Goal: Task Accomplishment & Management: Use online tool/utility

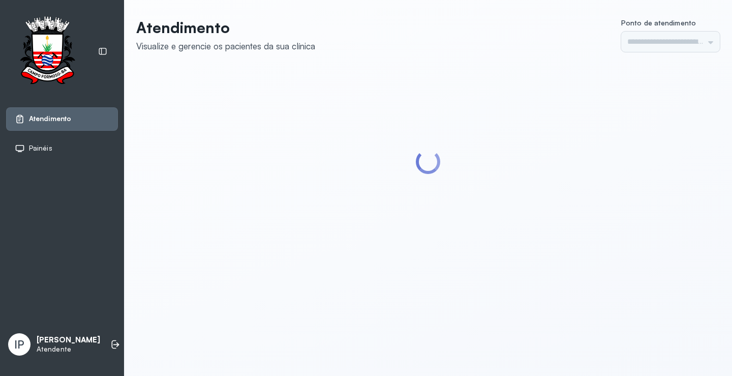
type input "*********"
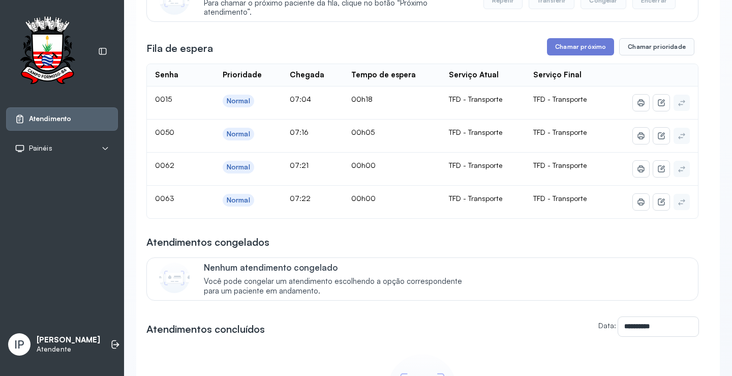
scroll to position [51, 0]
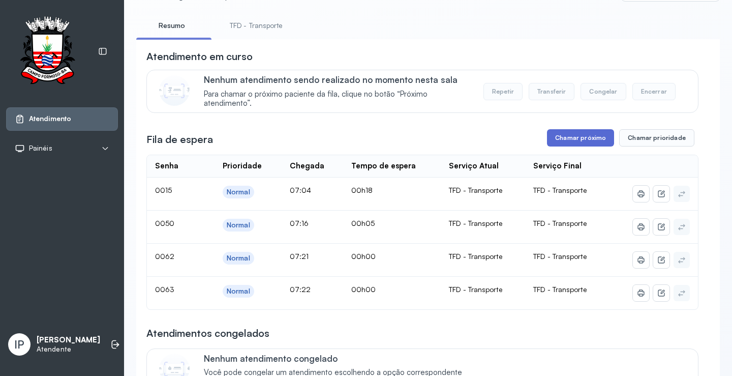
click at [565, 138] on button "Chamar próximo" at bounding box center [580, 137] width 67 height 17
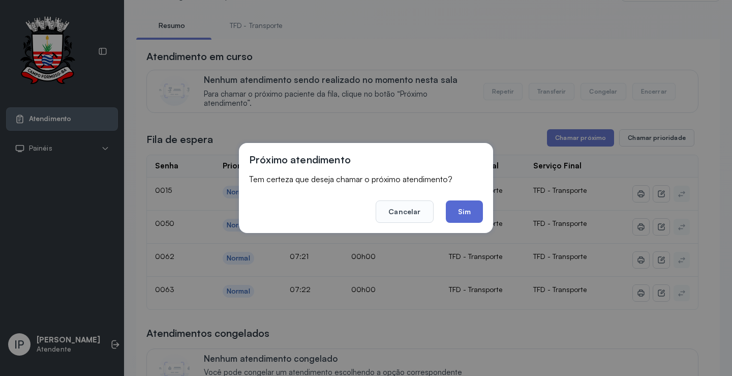
click at [450, 210] on button "Sim" at bounding box center [464, 211] width 37 height 22
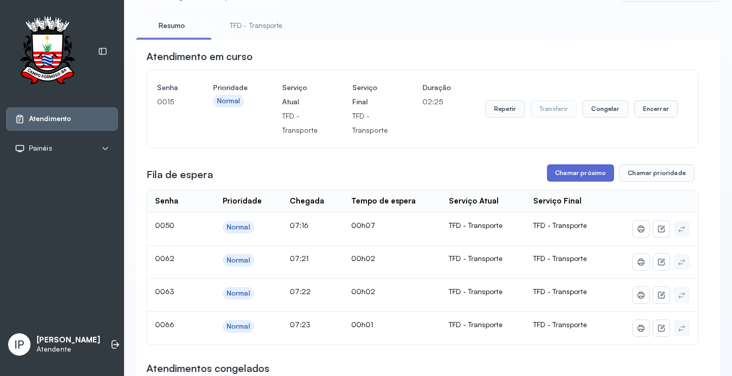
click at [577, 181] on button "Chamar próximo" at bounding box center [580, 172] width 67 height 17
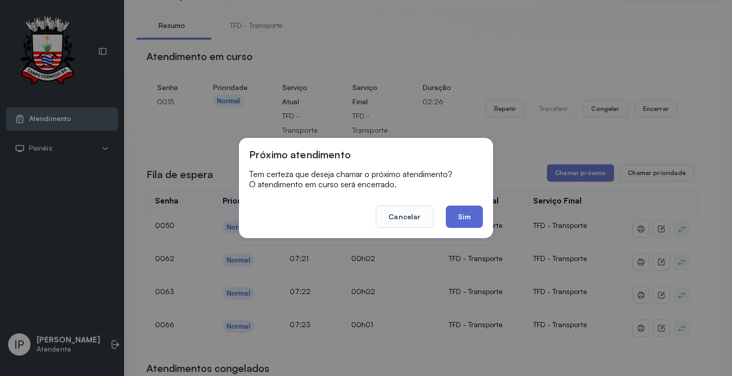
click at [467, 213] on button "Sim" at bounding box center [464, 216] width 37 height 22
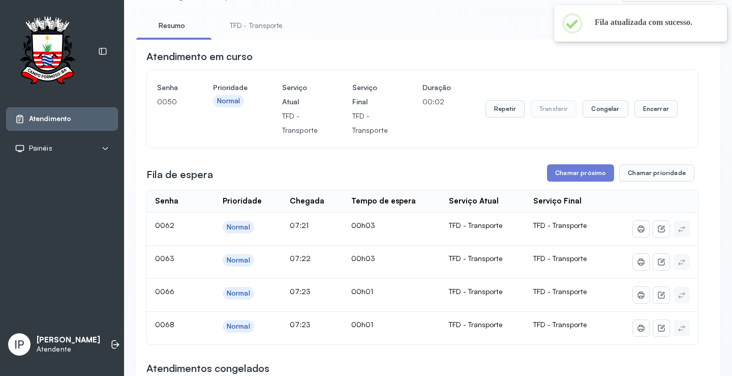
click at [269, 26] on link "TFD - Transporte" at bounding box center [256, 25] width 73 height 17
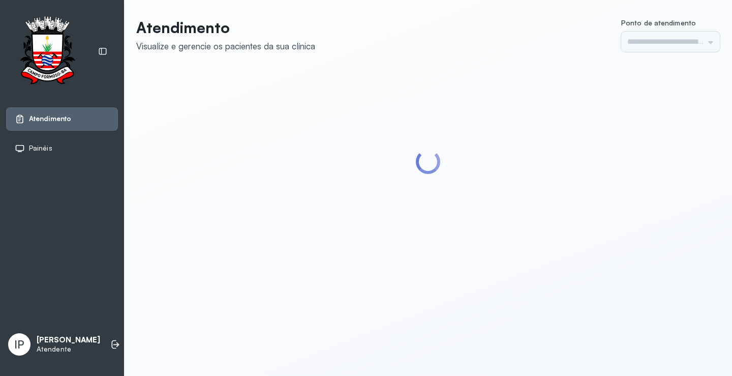
type input "*********"
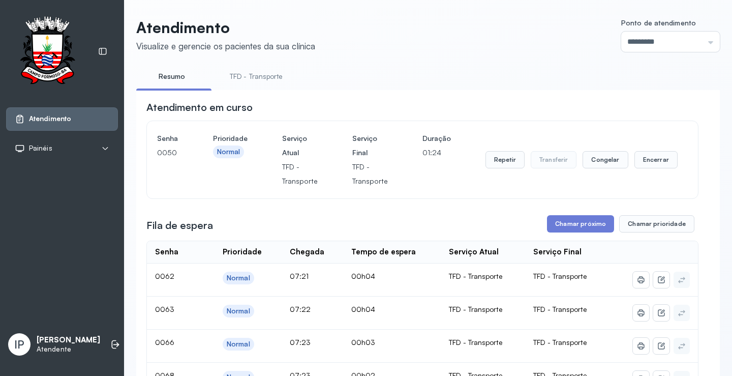
click at [260, 68] on link "TFD - Transporte" at bounding box center [256, 76] width 73 height 17
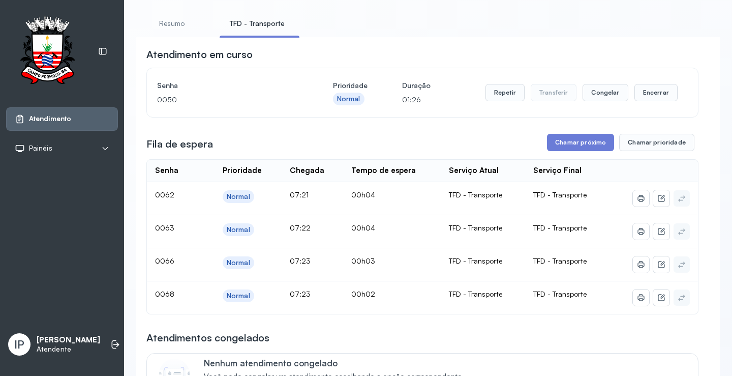
scroll to position [51, 0]
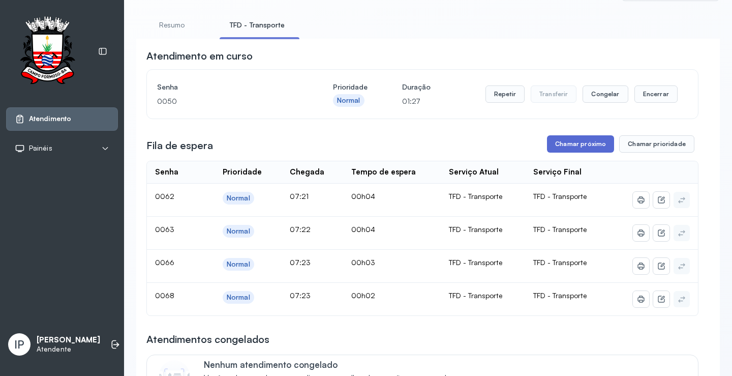
click at [583, 147] on button "Chamar próximo" at bounding box center [580, 143] width 67 height 17
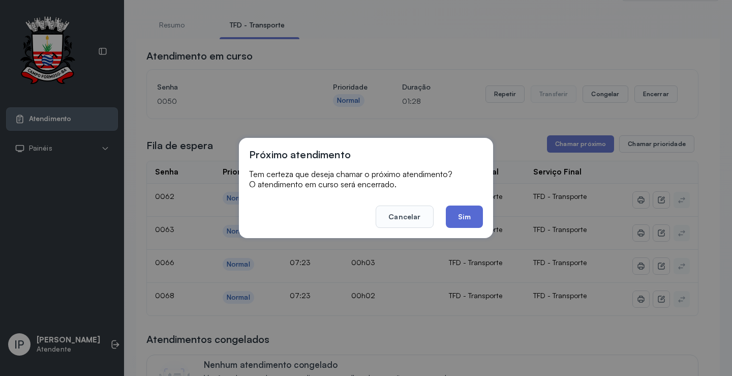
click at [462, 209] on button "Sim" at bounding box center [464, 216] width 37 height 22
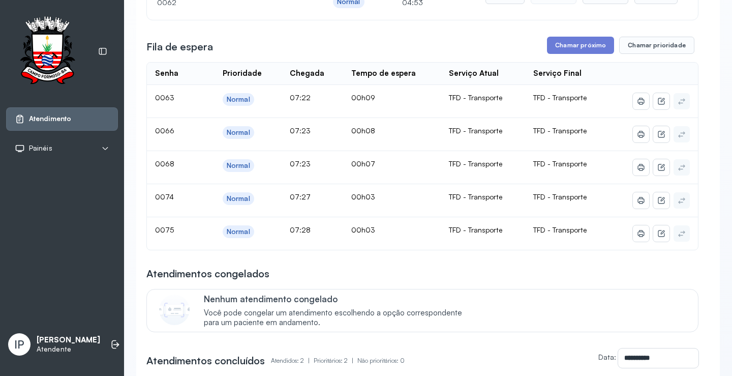
scroll to position [153, 0]
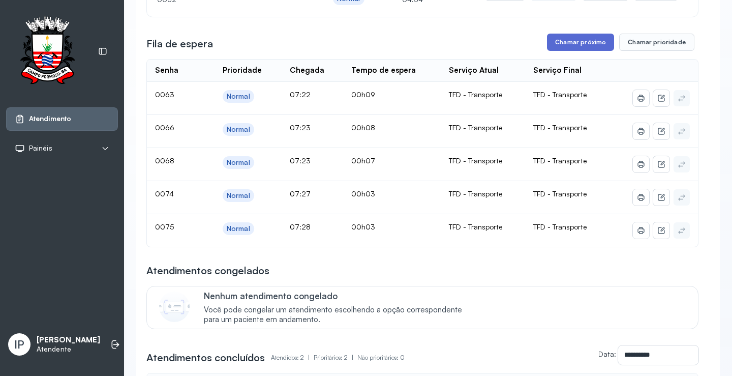
click at [563, 46] on button "Chamar próximo" at bounding box center [580, 42] width 67 height 17
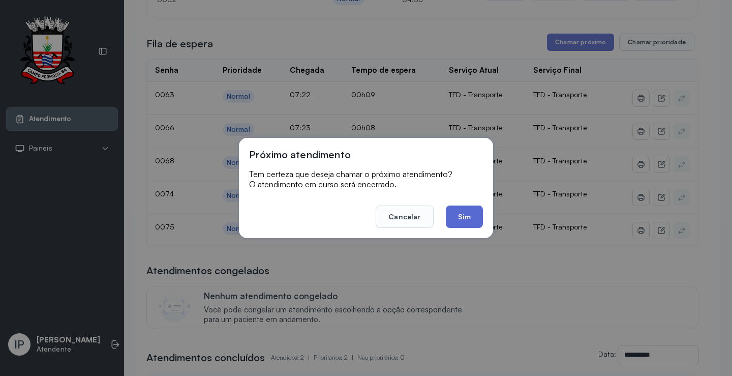
click at [454, 211] on button "Sim" at bounding box center [464, 216] width 37 height 22
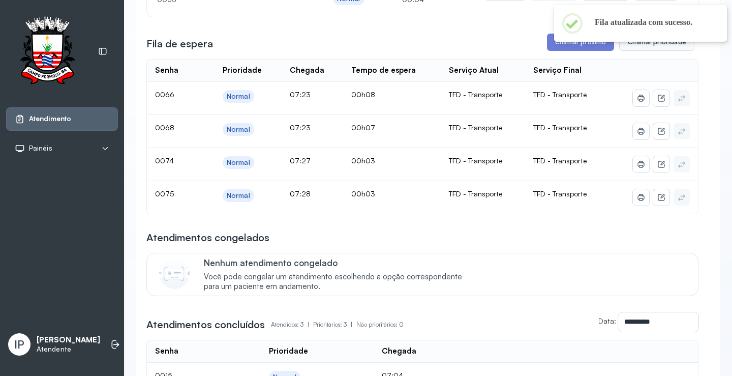
scroll to position [0, 0]
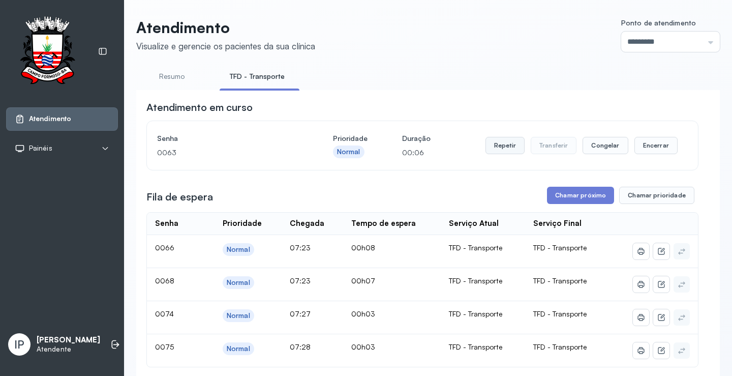
click at [496, 147] on button "Repetir" at bounding box center [504, 145] width 39 height 17
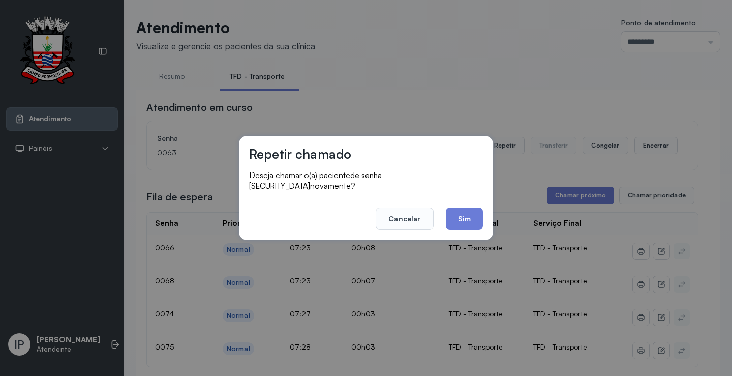
click at [456, 201] on footer "Cancelar Sim" at bounding box center [366, 211] width 234 height 37
click at [456, 207] on button "Sim" at bounding box center [464, 218] width 37 height 22
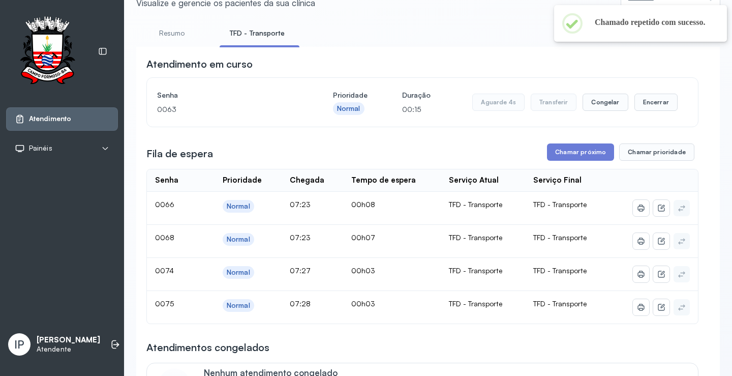
scroll to position [102, 0]
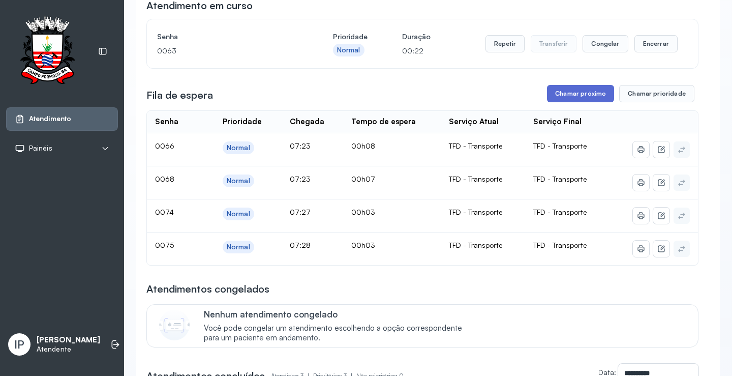
click at [583, 92] on button "Chamar próximo" at bounding box center [580, 93] width 67 height 17
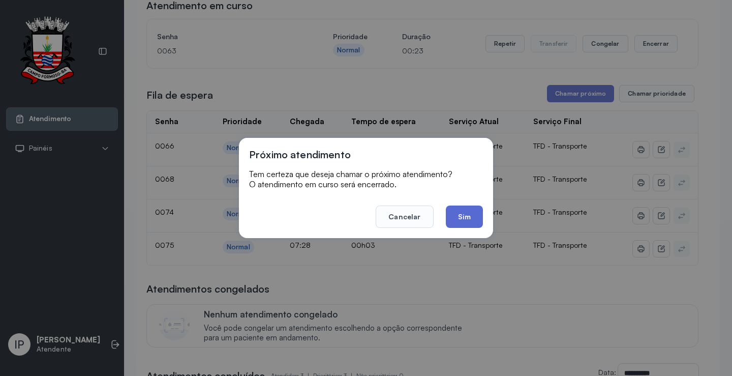
click at [463, 210] on button "Sim" at bounding box center [464, 216] width 37 height 22
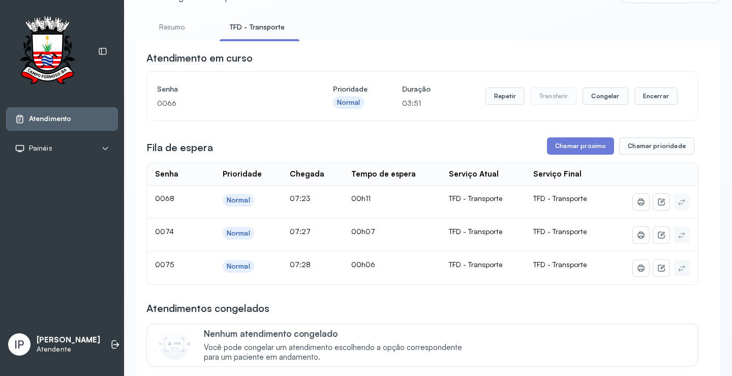
scroll to position [0, 0]
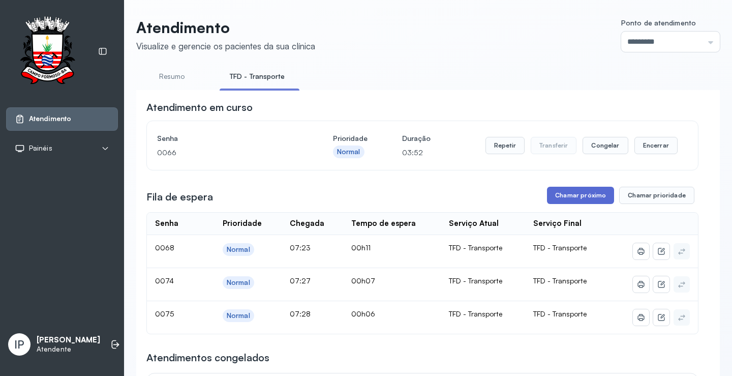
click at [578, 202] on button "Chamar próximo" at bounding box center [580, 195] width 67 height 17
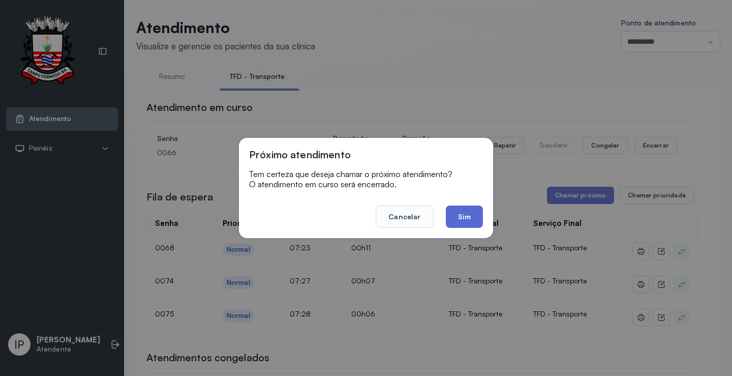
click at [460, 223] on button "Sim" at bounding box center [464, 216] width 37 height 22
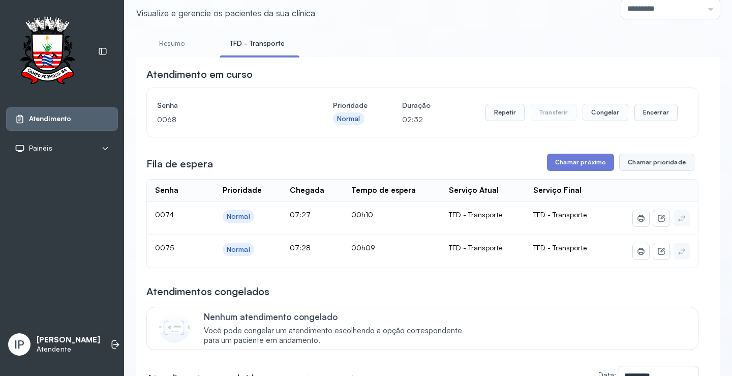
scroll to position [51, 0]
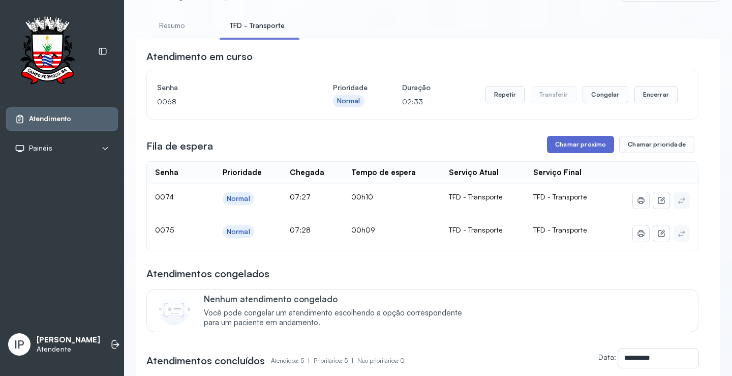
click at [558, 147] on button "Chamar próximo" at bounding box center [580, 144] width 67 height 17
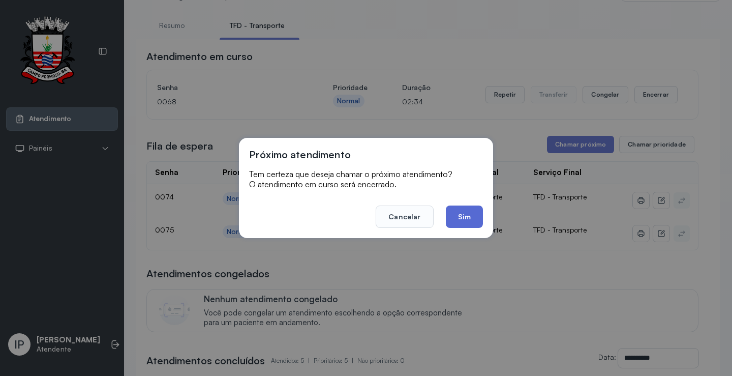
click at [468, 214] on button "Sim" at bounding box center [464, 216] width 37 height 22
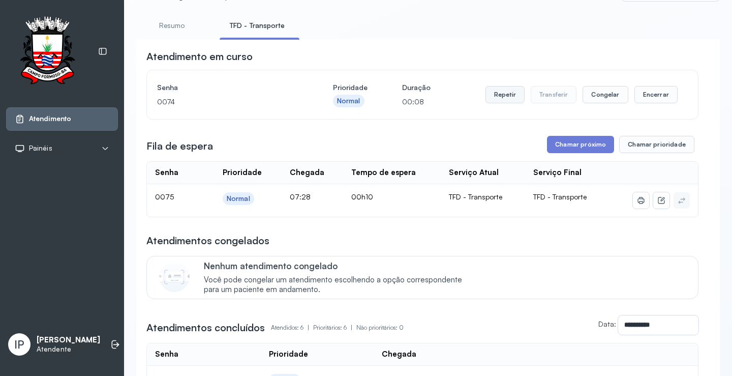
click at [492, 95] on button "Repetir" at bounding box center [504, 94] width 39 height 17
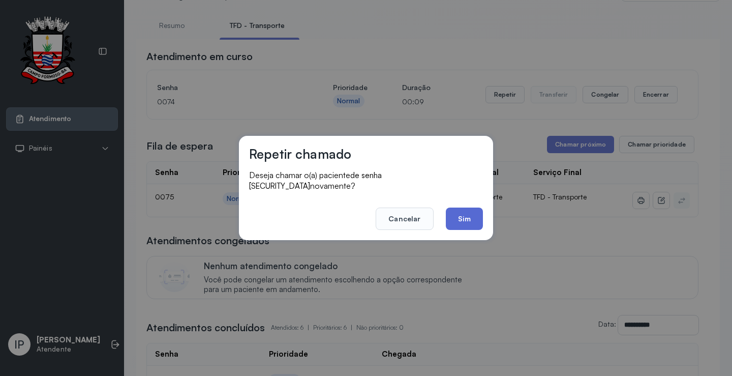
click at [452, 208] on button "Sim" at bounding box center [464, 218] width 37 height 22
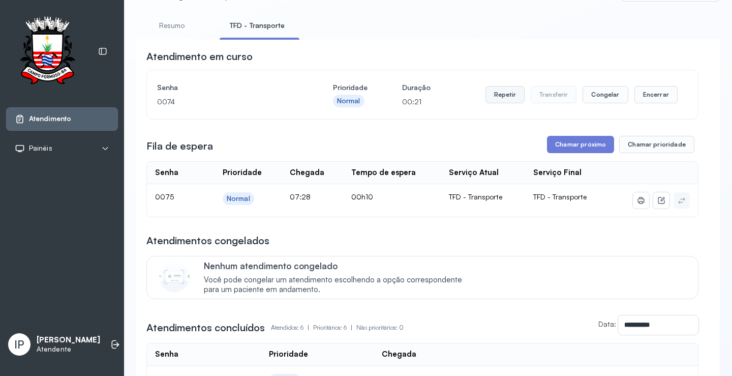
click at [512, 98] on button "Repetir" at bounding box center [504, 94] width 39 height 17
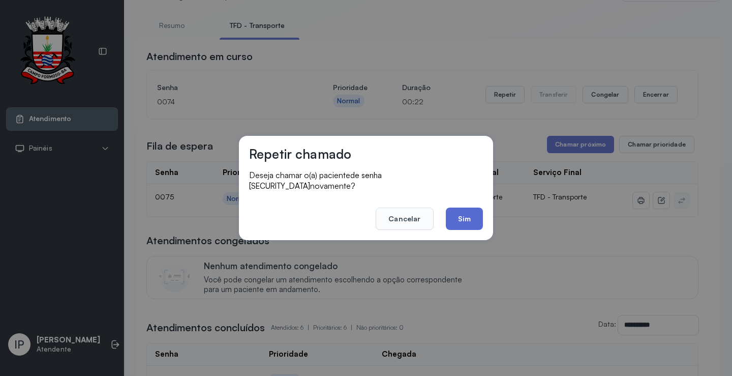
click at [466, 207] on button "Sim" at bounding box center [464, 218] width 37 height 22
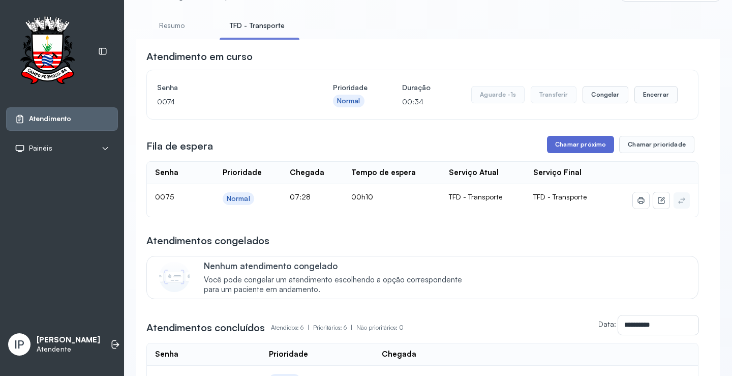
click at [576, 148] on button "Chamar próximo" at bounding box center [580, 144] width 67 height 17
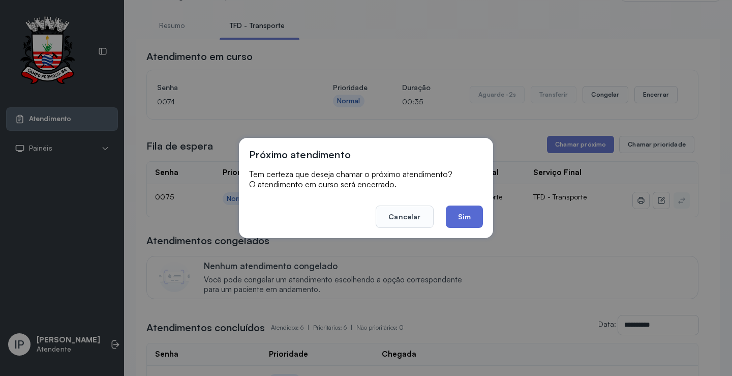
click at [466, 218] on button "Sim" at bounding box center [464, 216] width 37 height 22
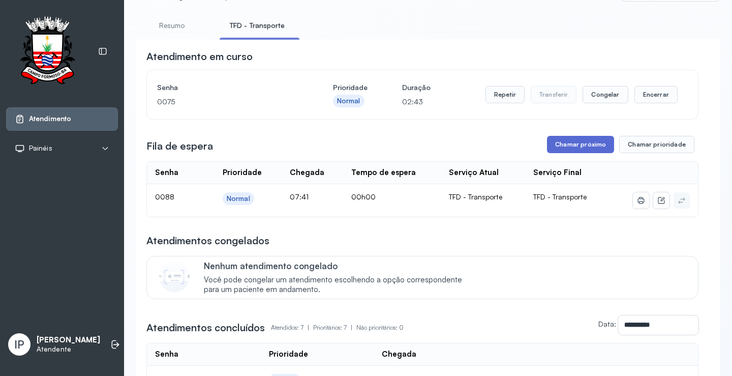
click at [560, 148] on button "Chamar próximo" at bounding box center [580, 144] width 67 height 17
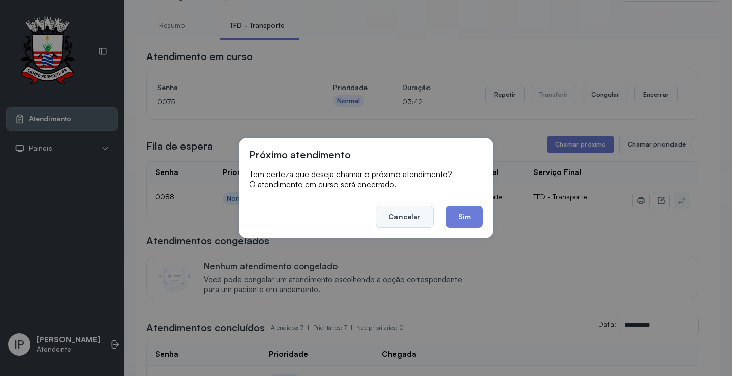
click at [417, 207] on button "Cancelar" at bounding box center [404, 216] width 57 height 22
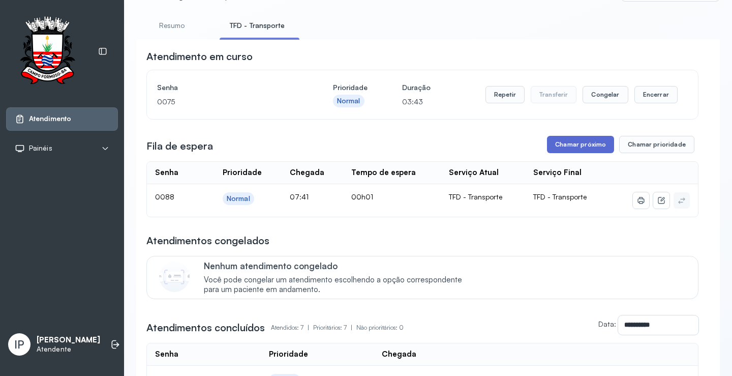
click at [583, 142] on button "Chamar próximo" at bounding box center [580, 144] width 67 height 17
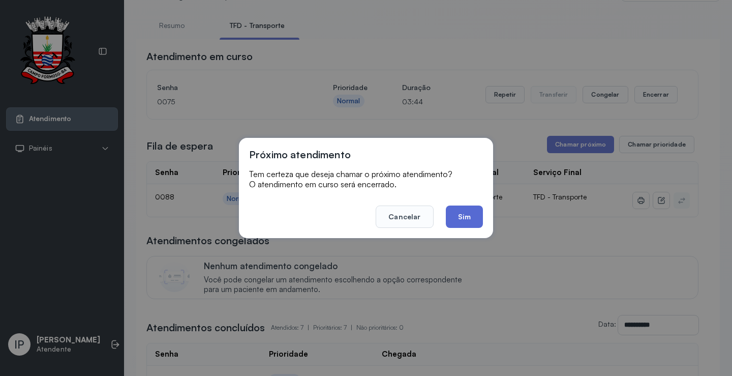
click at [461, 212] on button "Sim" at bounding box center [464, 216] width 37 height 22
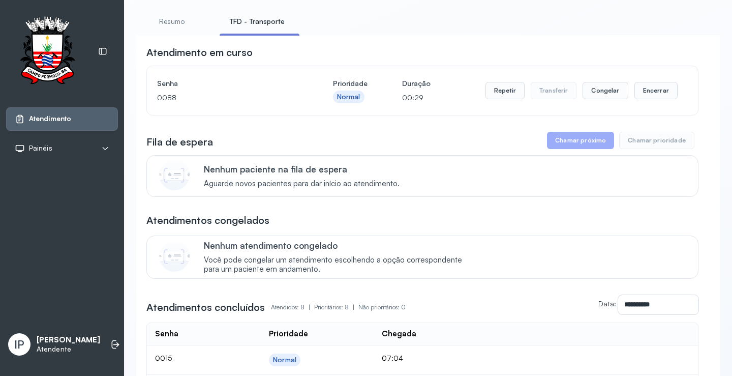
scroll to position [0, 0]
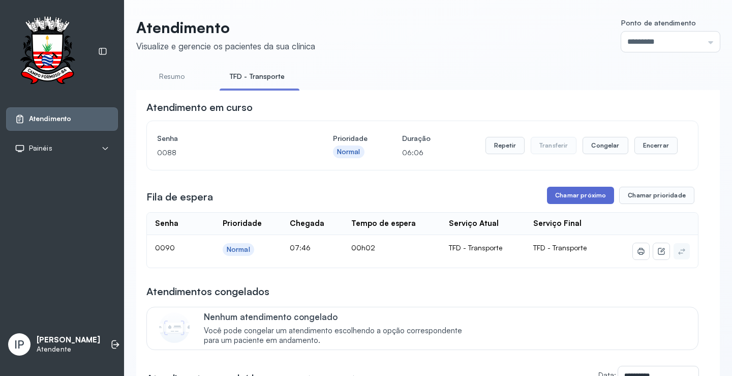
click at [569, 195] on button "Chamar próximo" at bounding box center [580, 195] width 67 height 17
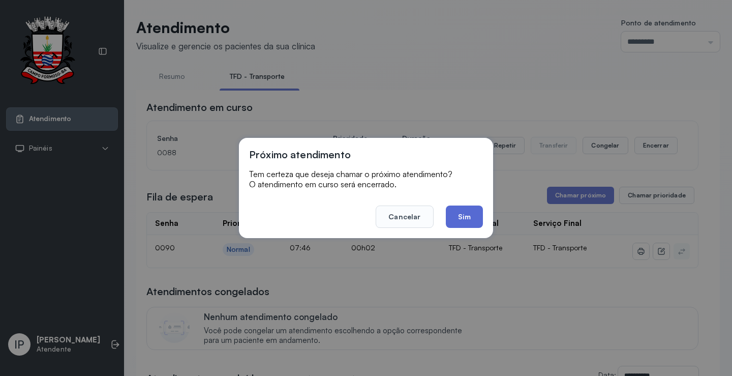
click at [454, 214] on button "Sim" at bounding box center [464, 216] width 37 height 22
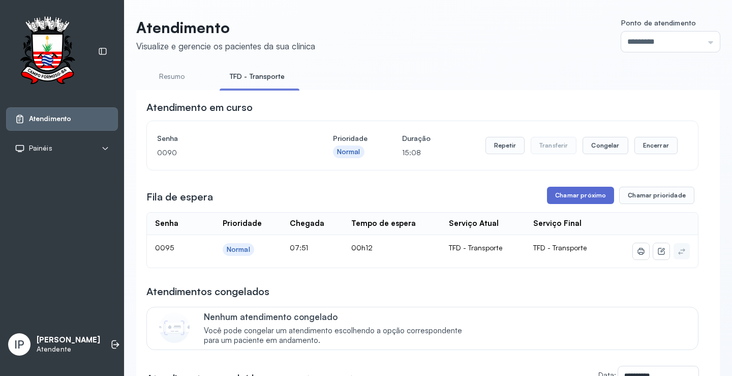
click at [566, 201] on button "Chamar próximo" at bounding box center [580, 195] width 67 height 17
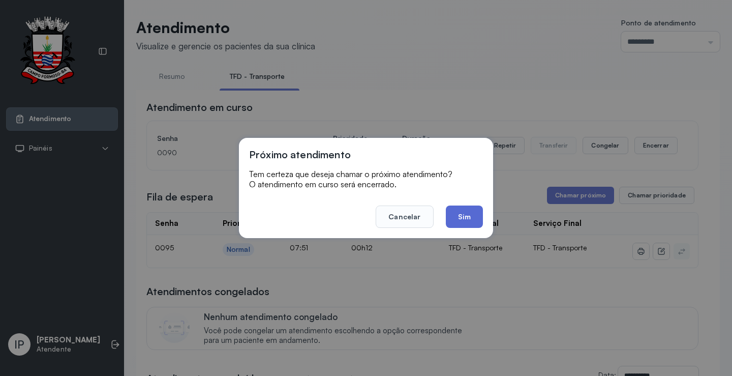
click at [474, 213] on button "Sim" at bounding box center [464, 216] width 37 height 22
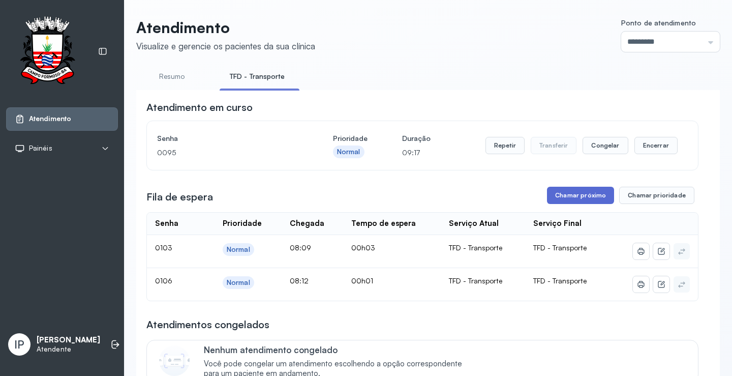
click at [568, 200] on button "Chamar próximo" at bounding box center [580, 195] width 67 height 17
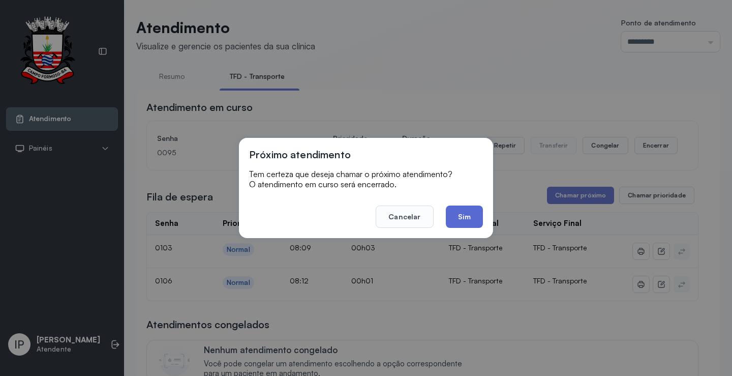
click at [478, 217] on button "Sim" at bounding box center [464, 216] width 37 height 22
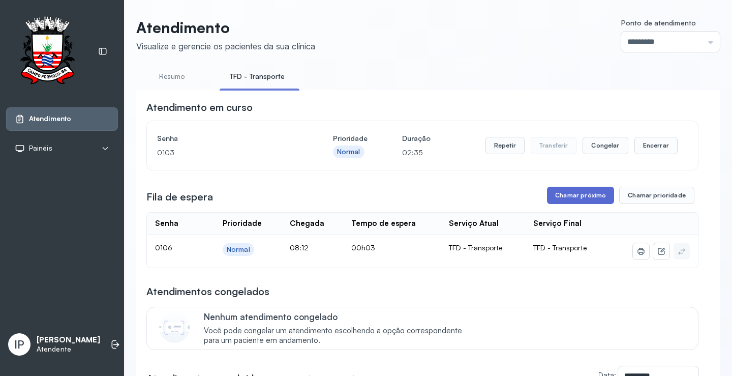
click at [574, 195] on button "Chamar próximo" at bounding box center [580, 195] width 67 height 17
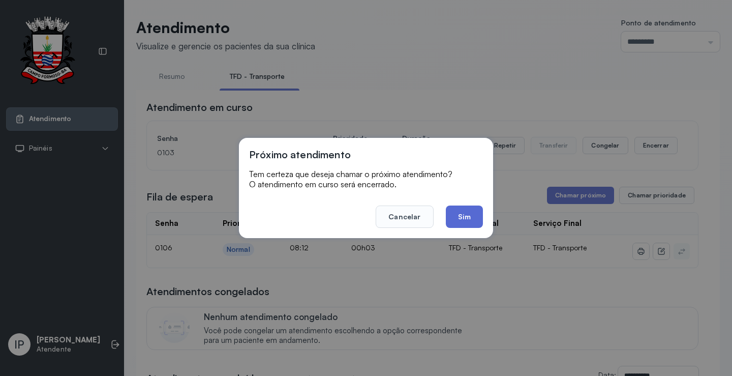
click at [466, 212] on button "Sim" at bounding box center [464, 216] width 37 height 22
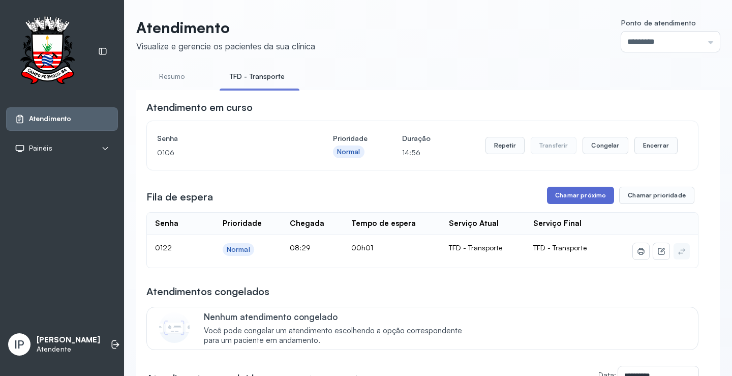
click at [588, 194] on button "Chamar próximo" at bounding box center [580, 195] width 67 height 17
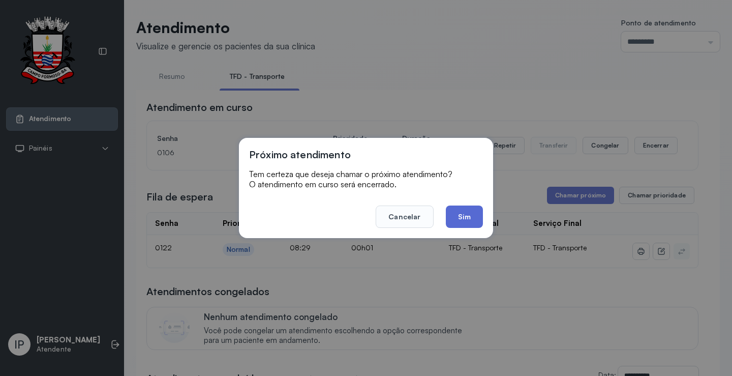
click at [460, 222] on button "Sim" at bounding box center [464, 216] width 37 height 22
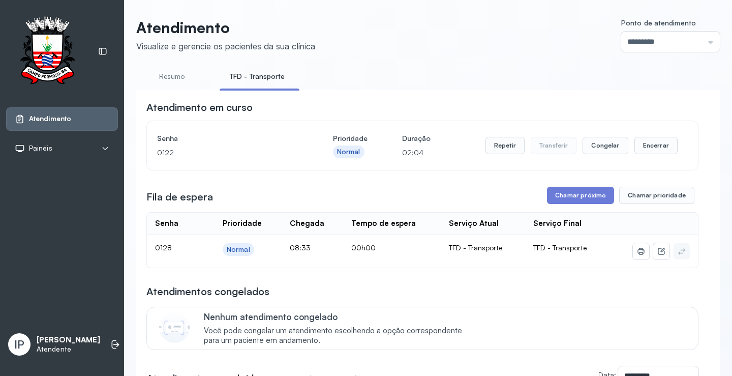
click at [384, 71] on ul "Resumo TFD - Transporte" at bounding box center [427, 79] width 583 height 23
click at [596, 194] on button "Chamar próximo" at bounding box center [580, 195] width 67 height 17
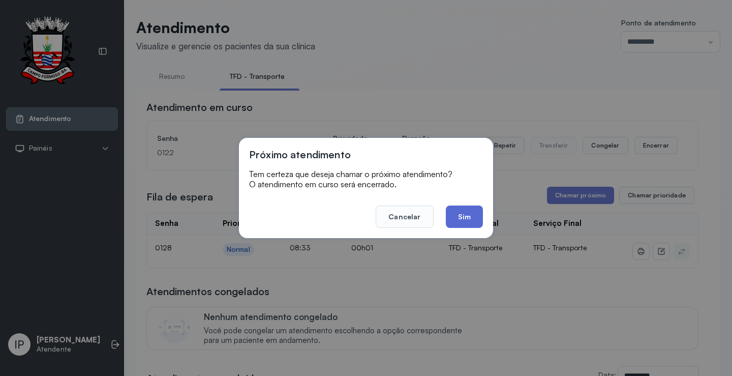
click at [474, 212] on button "Sim" at bounding box center [464, 216] width 37 height 22
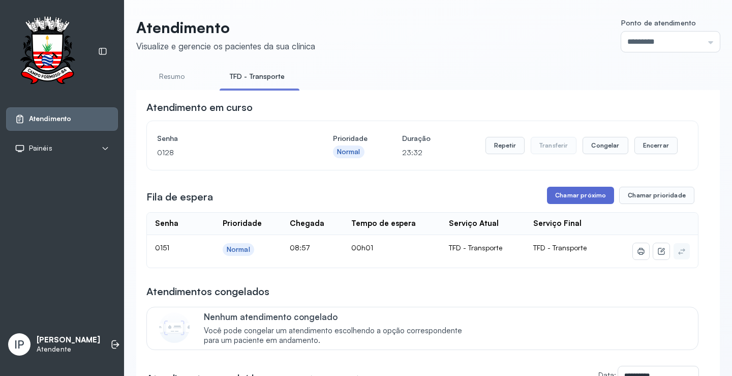
click at [561, 204] on button "Chamar próximo" at bounding box center [580, 195] width 67 height 17
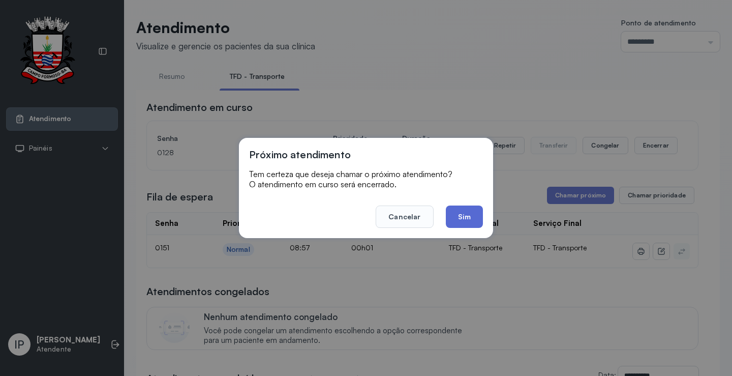
click at [464, 222] on button "Sim" at bounding box center [464, 216] width 37 height 22
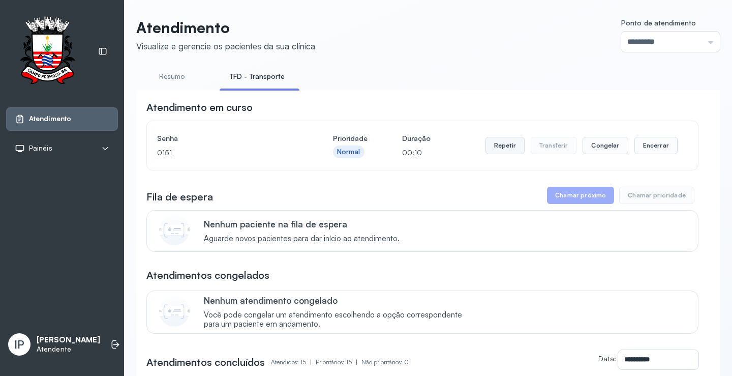
click at [491, 146] on button "Repetir" at bounding box center [504, 145] width 39 height 17
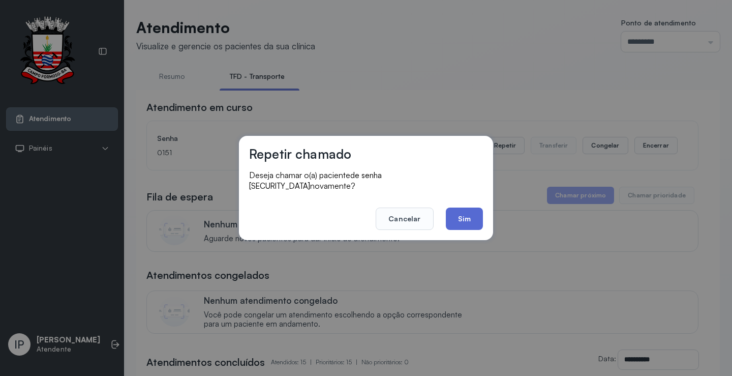
click at [450, 211] on button "Sim" at bounding box center [464, 218] width 37 height 22
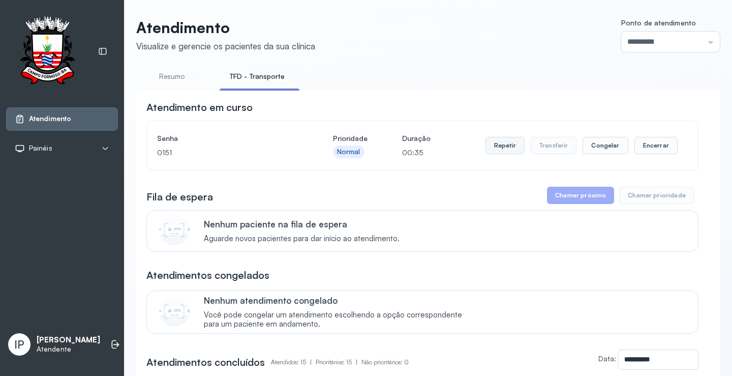
click at [500, 150] on button "Repetir" at bounding box center [504, 145] width 39 height 17
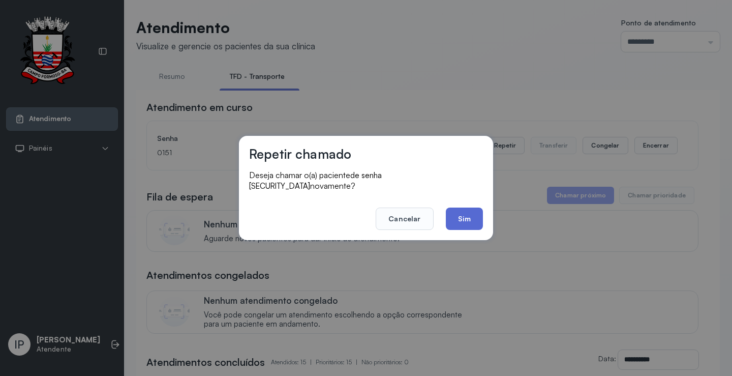
click at [449, 213] on button "Sim" at bounding box center [464, 218] width 37 height 22
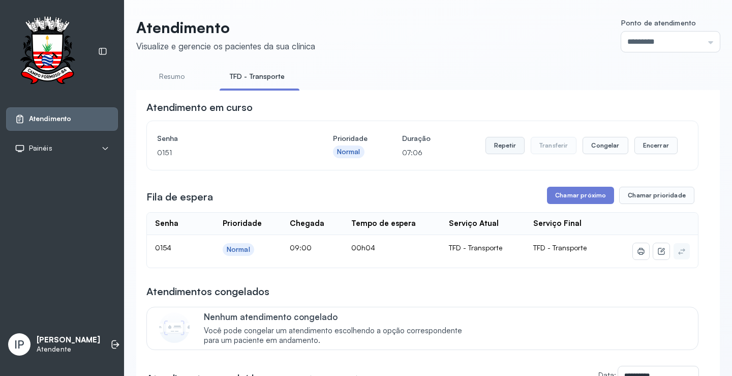
click at [500, 148] on button "Repetir" at bounding box center [504, 145] width 39 height 17
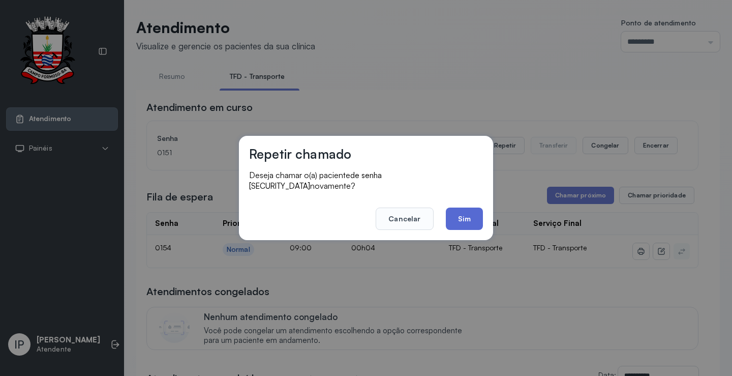
click at [480, 207] on button "Sim" at bounding box center [464, 218] width 37 height 22
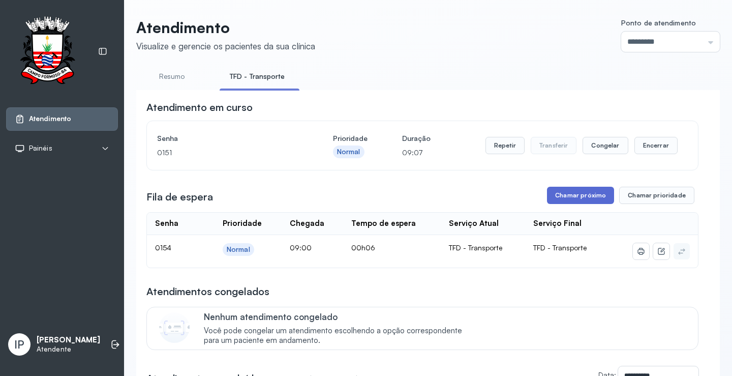
click at [593, 194] on button "Chamar próximo" at bounding box center [580, 195] width 67 height 17
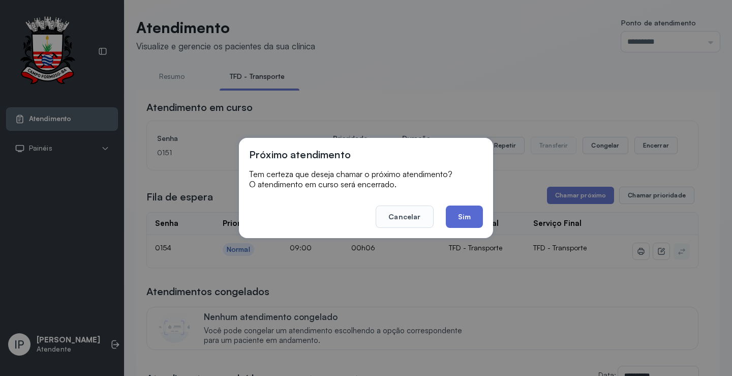
click at [481, 217] on button "Sim" at bounding box center [464, 216] width 37 height 22
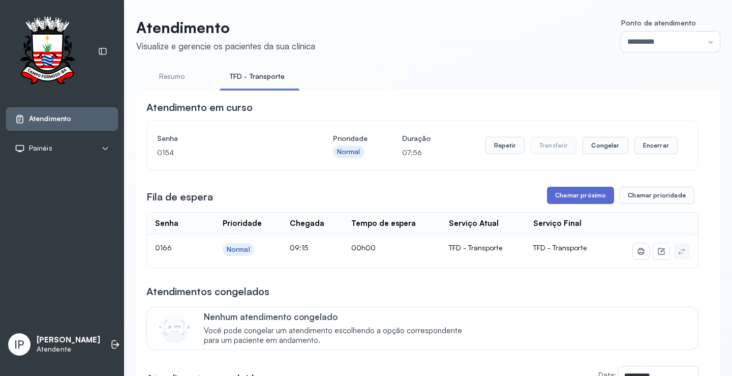
click at [577, 194] on button "Chamar próximo" at bounding box center [580, 195] width 67 height 17
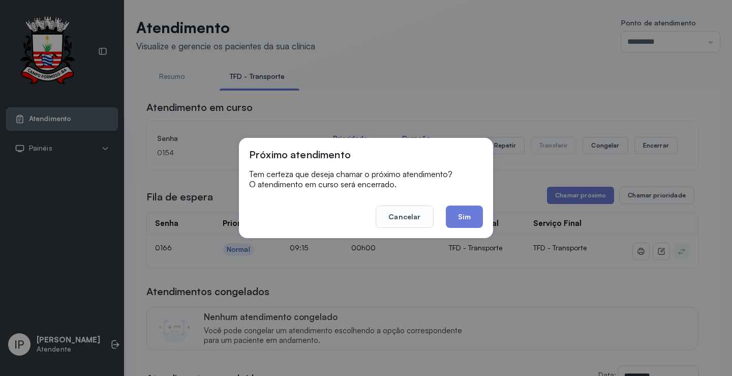
drag, startPoint x: 464, startPoint y: 218, endPoint x: 459, endPoint y: 217, distance: 5.2
click at [463, 218] on button "Sim" at bounding box center [464, 216] width 37 height 22
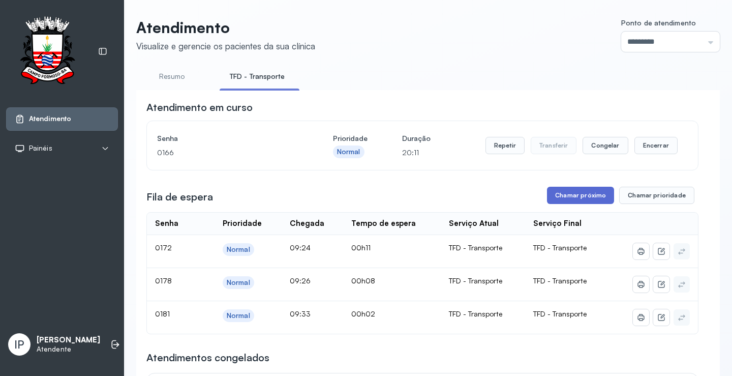
click at [562, 198] on button "Chamar próximo" at bounding box center [580, 195] width 67 height 17
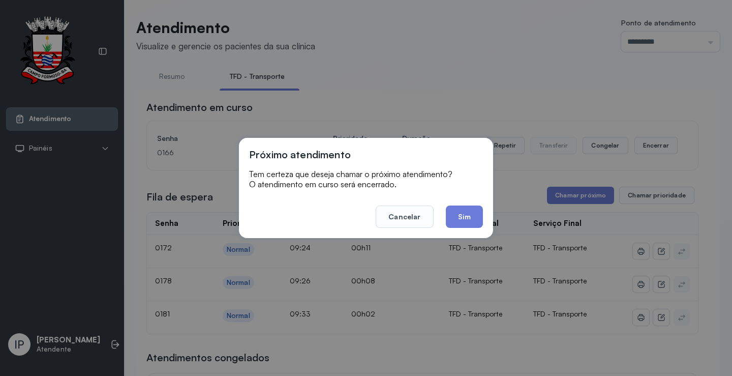
click at [454, 213] on button "Sim" at bounding box center [464, 216] width 37 height 22
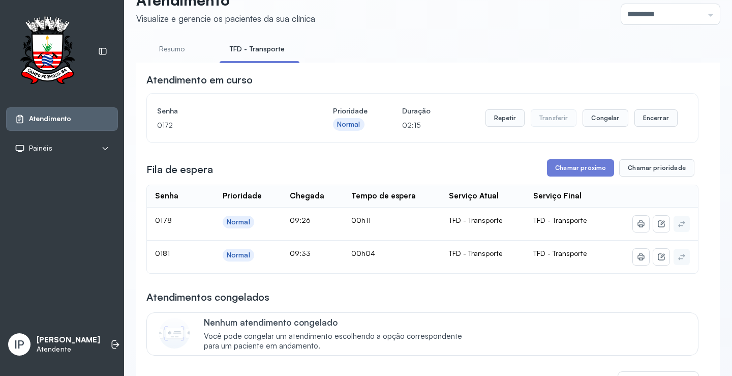
scroll to position [51, 0]
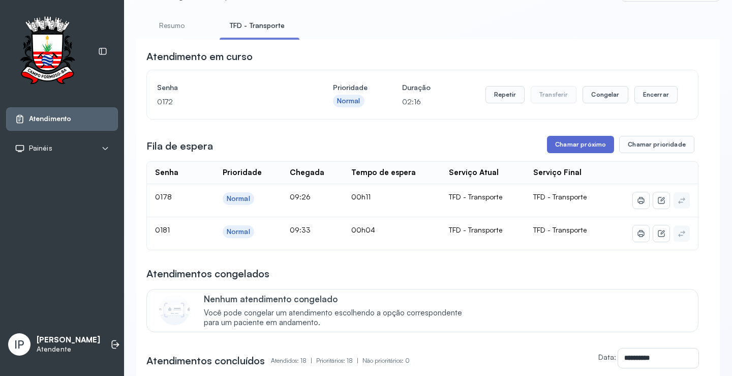
click at [566, 141] on button "Chamar próximo" at bounding box center [580, 144] width 67 height 17
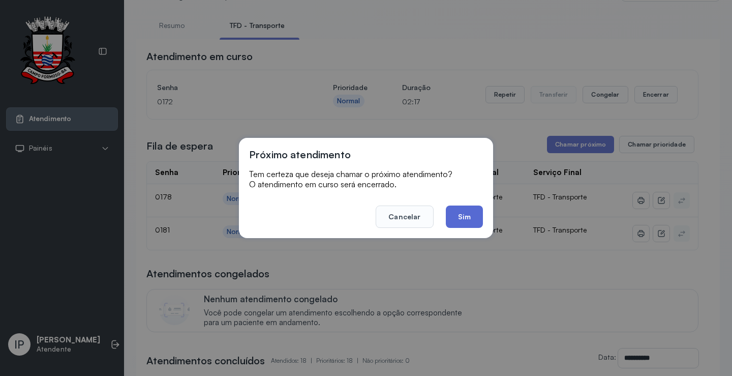
click at [460, 219] on button "Sim" at bounding box center [464, 216] width 37 height 22
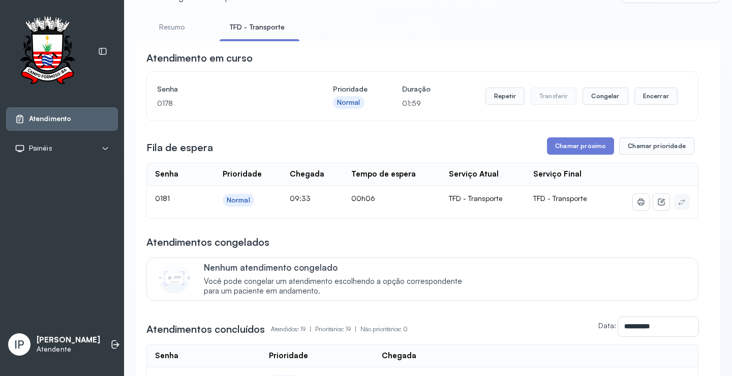
scroll to position [0, 0]
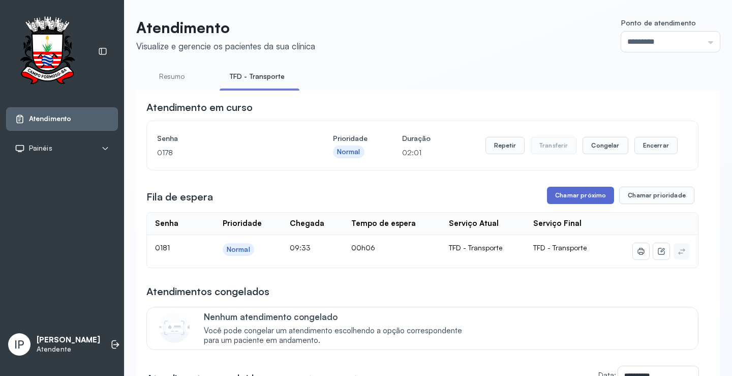
click at [594, 192] on button "Chamar próximo" at bounding box center [580, 195] width 67 height 17
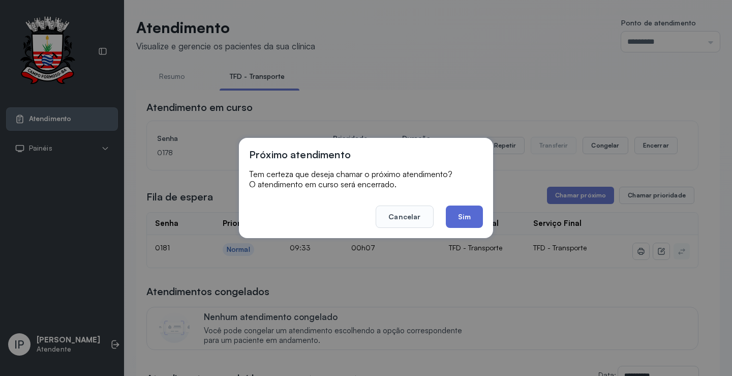
click at [454, 208] on button "Sim" at bounding box center [464, 216] width 37 height 22
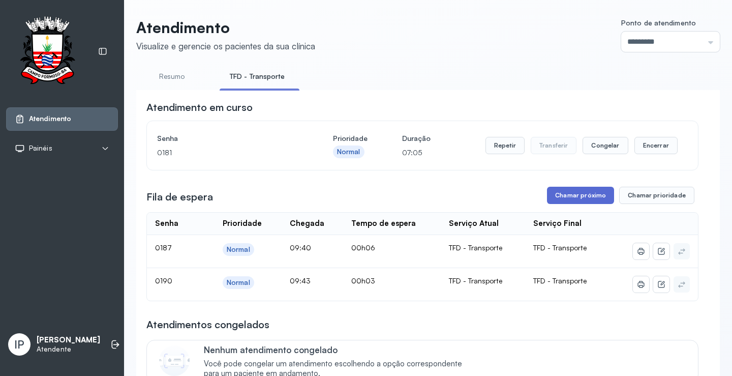
click at [579, 194] on button "Chamar próximo" at bounding box center [580, 195] width 67 height 17
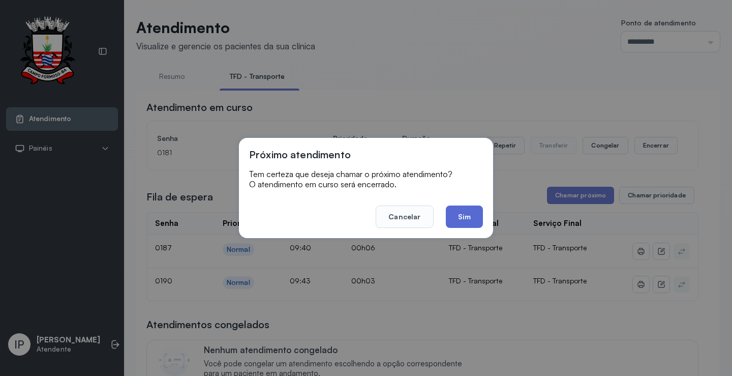
click at [458, 218] on button "Sim" at bounding box center [464, 216] width 37 height 22
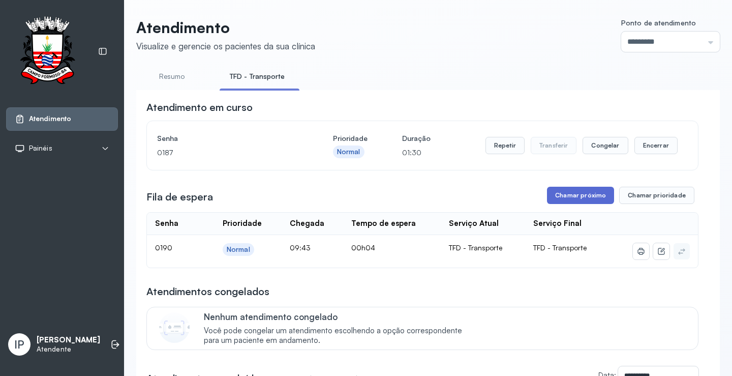
click at [575, 196] on button "Chamar próximo" at bounding box center [580, 195] width 67 height 17
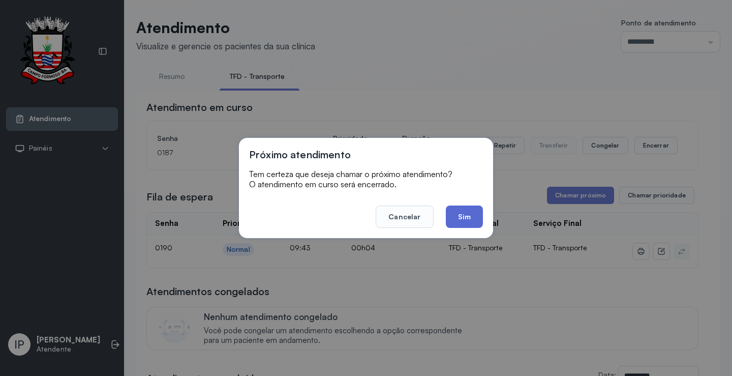
click at [454, 221] on button "Sim" at bounding box center [464, 216] width 37 height 22
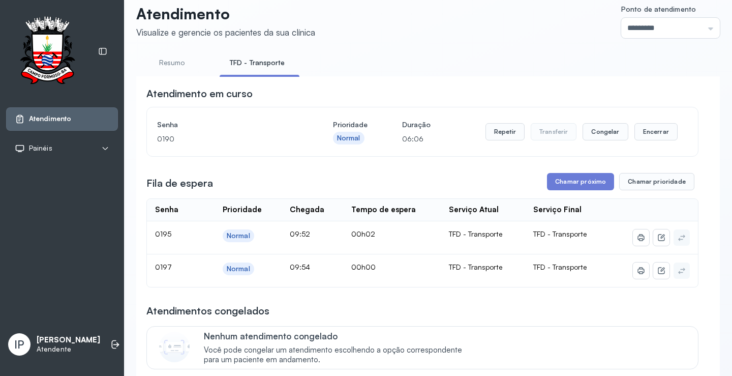
scroll to position [51, 0]
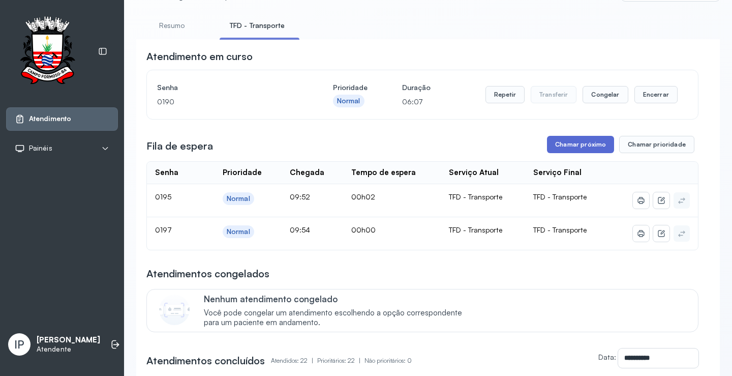
click at [572, 150] on button "Chamar próximo" at bounding box center [580, 144] width 67 height 17
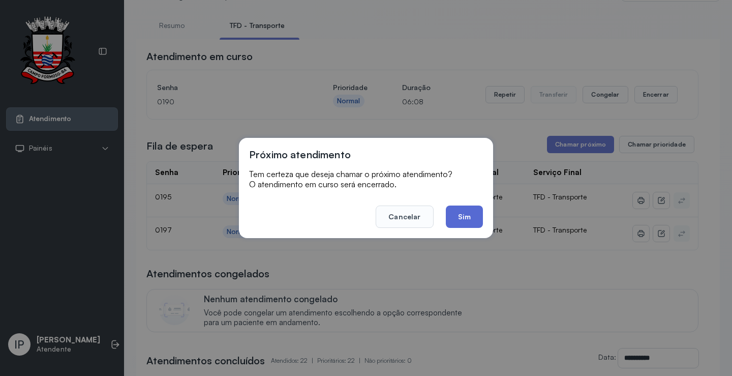
click at [469, 212] on button "Sim" at bounding box center [464, 216] width 37 height 22
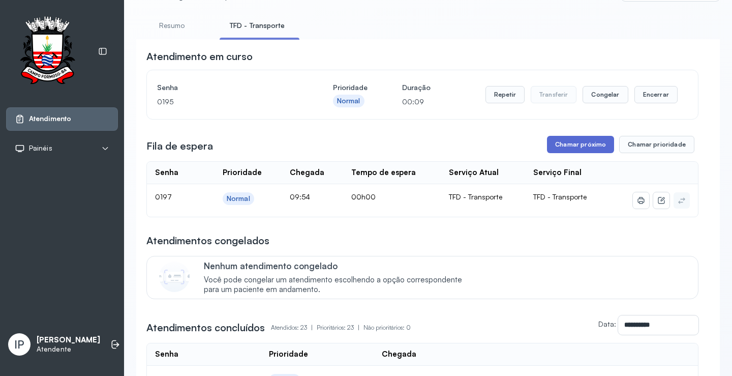
click at [570, 143] on button "Chamar próximo" at bounding box center [580, 144] width 67 height 17
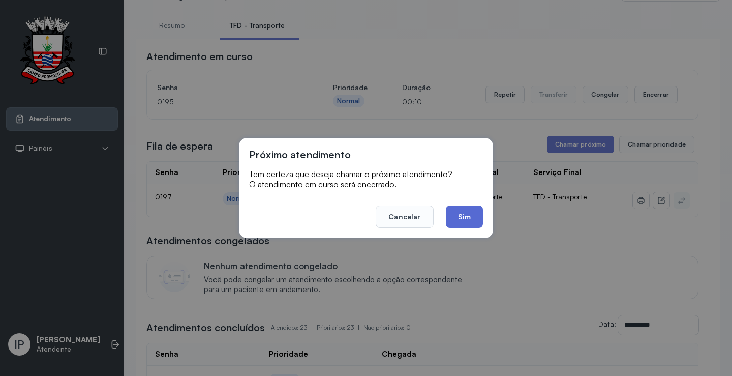
click at [457, 208] on button "Sim" at bounding box center [464, 216] width 37 height 22
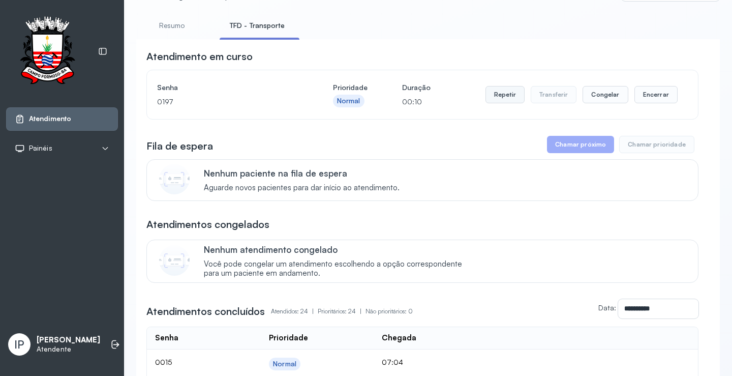
click at [511, 96] on button "Repetir" at bounding box center [504, 94] width 39 height 17
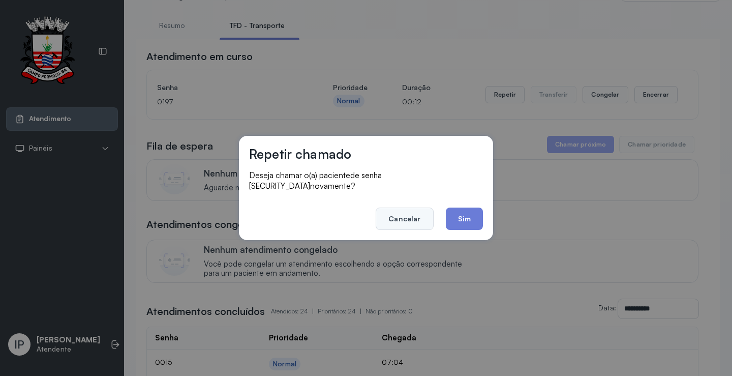
click at [416, 210] on button "Cancelar" at bounding box center [404, 218] width 57 height 22
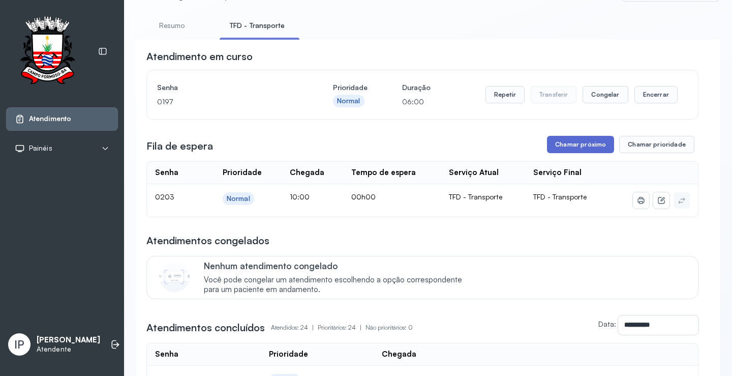
click at [587, 149] on button "Chamar próximo" at bounding box center [580, 144] width 67 height 17
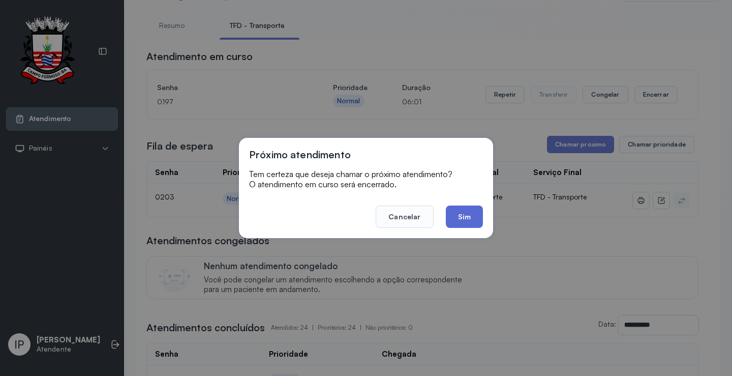
click at [474, 213] on button "Sim" at bounding box center [464, 216] width 37 height 22
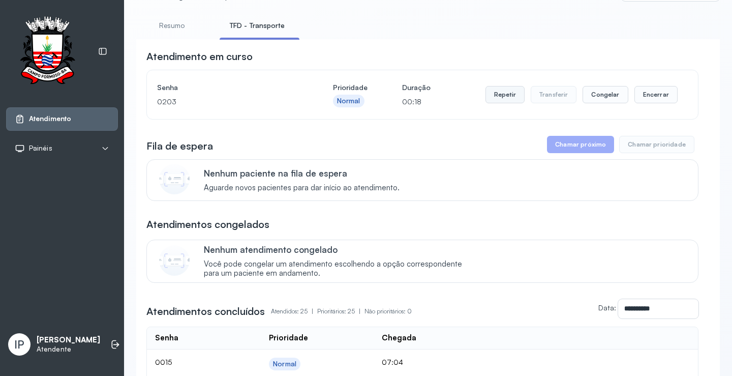
click at [498, 102] on button "Repetir" at bounding box center [504, 94] width 39 height 17
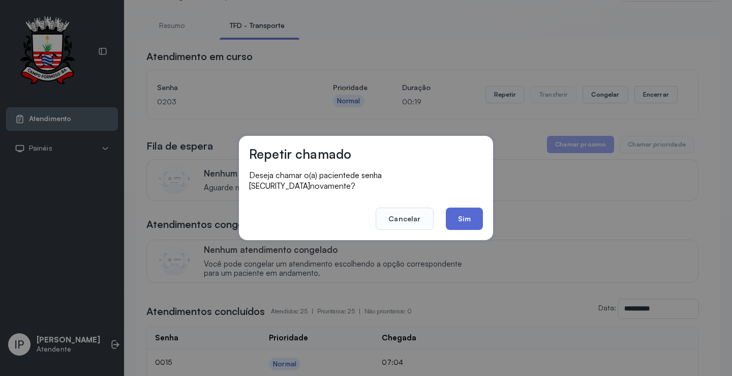
click at [451, 210] on button "Sim" at bounding box center [464, 218] width 37 height 22
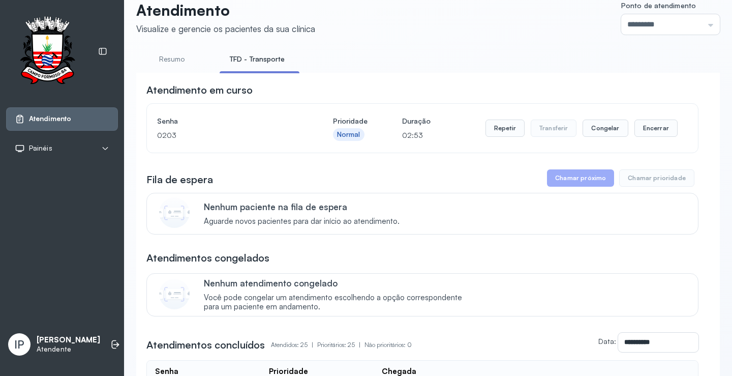
scroll to position [0, 0]
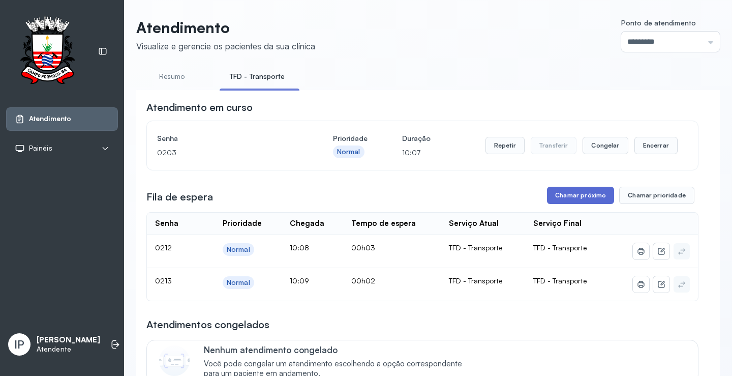
click at [567, 194] on button "Chamar próximo" at bounding box center [580, 195] width 67 height 17
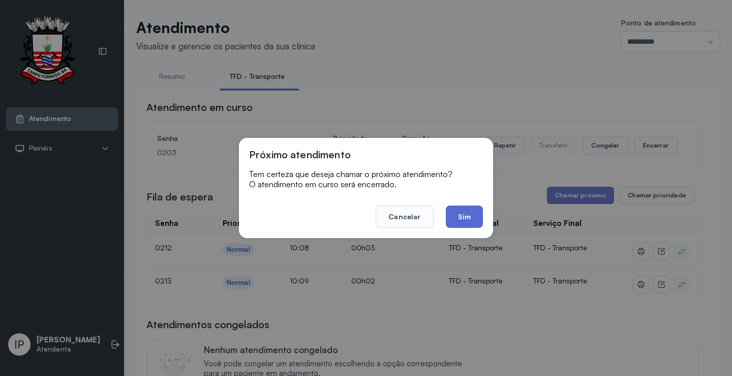
click at [466, 213] on button "Sim" at bounding box center [464, 216] width 37 height 22
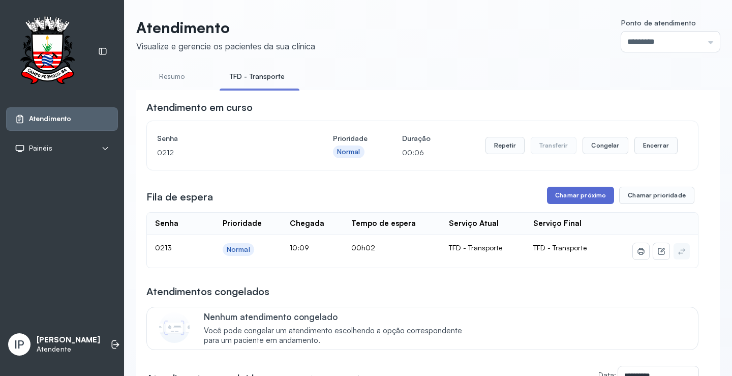
click at [574, 196] on button "Chamar próximo" at bounding box center [580, 195] width 67 height 17
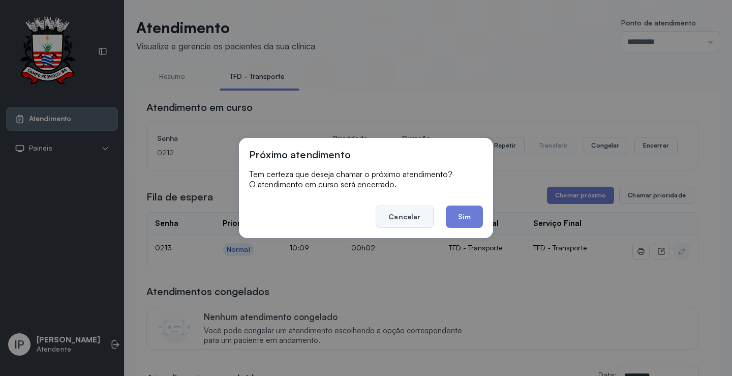
click at [413, 217] on button "Cancelar" at bounding box center [404, 216] width 57 height 22
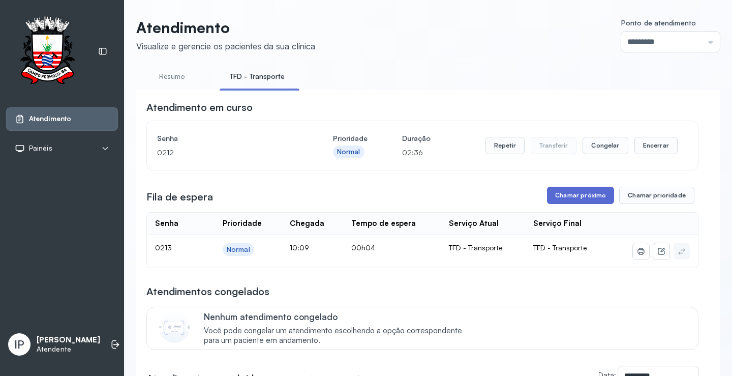
click at [562, 193] on button "Chamar próximo" at bounding box center [580, 195] width 67 height 17
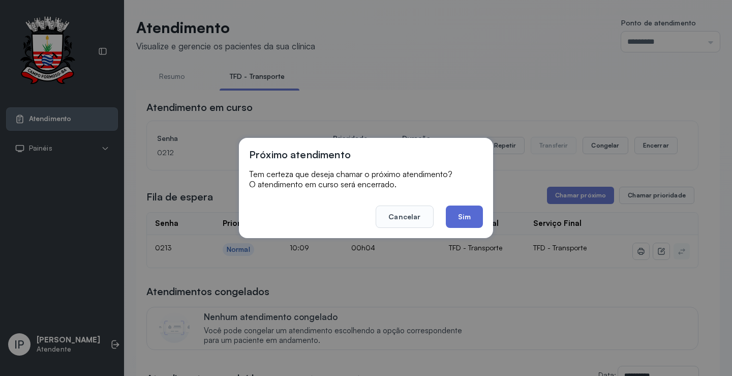
click at [460, 222] on button "Sim" at bounding box center [464, 216] width 37 height 22
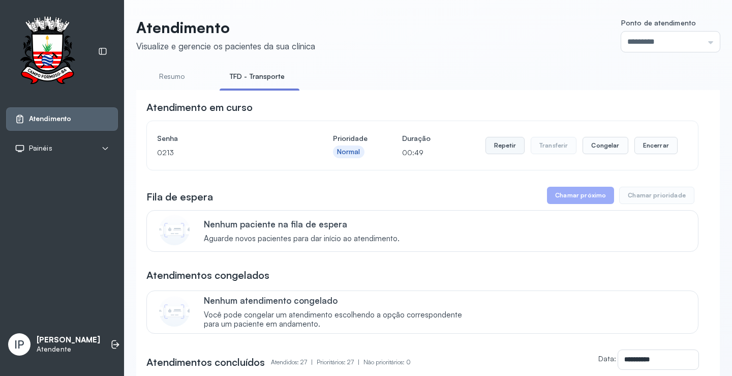
click at [498, 149] on button "Repetir" at bounding box center [504, 145] width 39 height 17
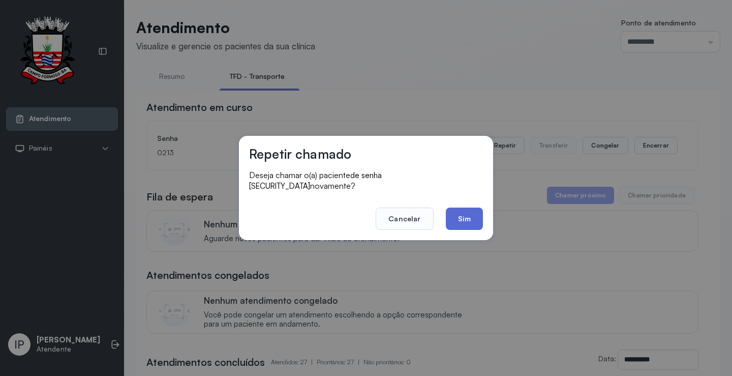
click at [471, 207] on button "Sim" at bounding box center [464, 218] width 37 height 22
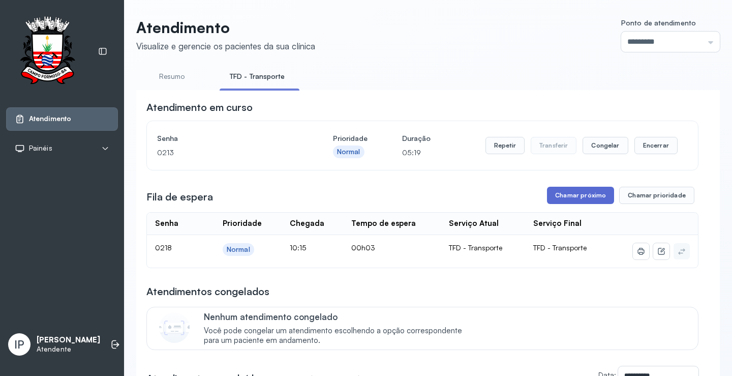
click at [554, 200] on button "Chamar próximo" at bounding box center [580, 195] width 67 height 17
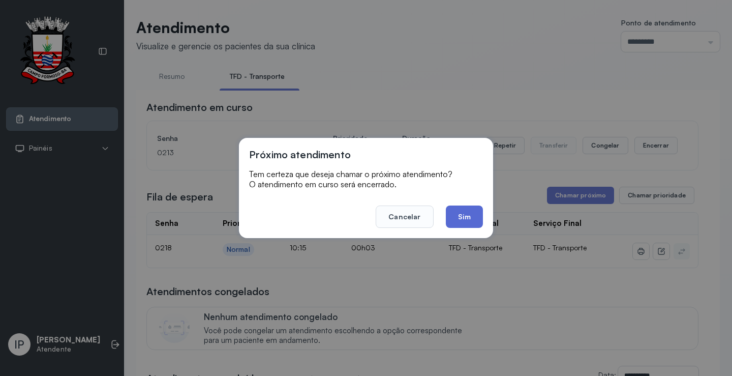
click at [476, 217] on button "Sim" at bounding box center [464, 216] width 37 height 22
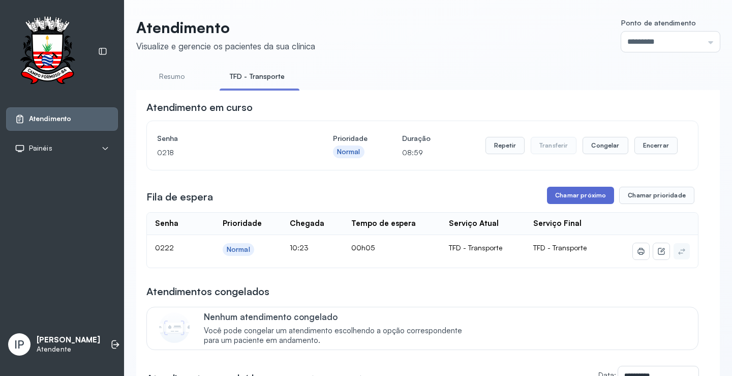
click at [577, 204] on button "Chamar próximo" at bounding box center [580, 195] width 67 height 17
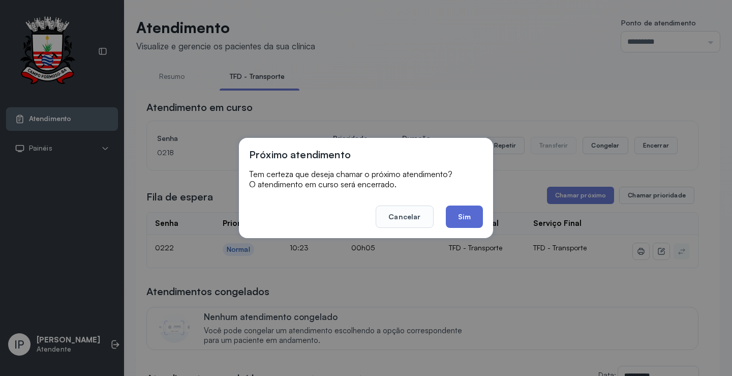
click at [460, 213] on button "Sim" at bounding box center [464, 216] width 37 height 22
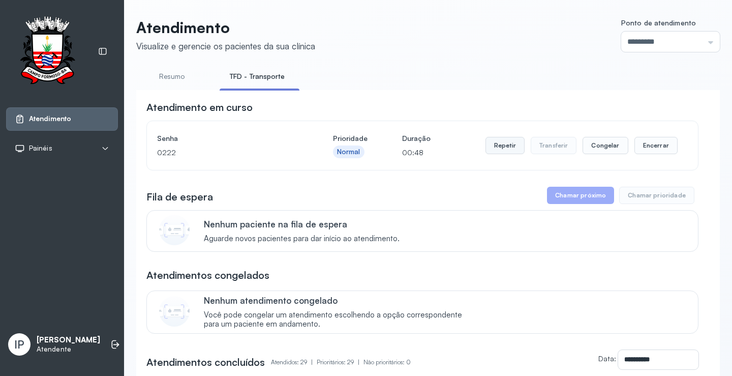
click at [509, 147] on button "Repetir" at bounding box center [504, 145] width 39 height 17
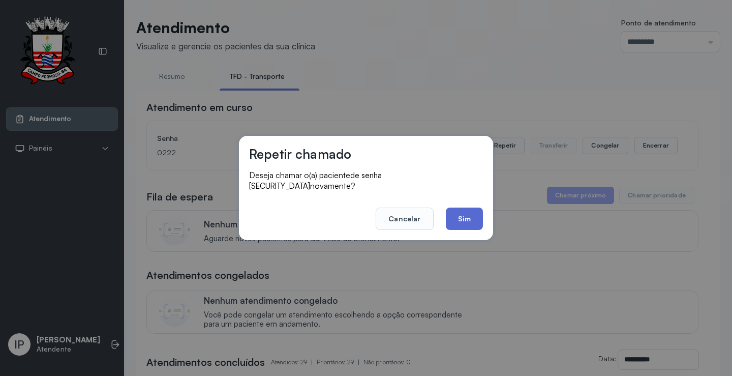
click at [460, 211] on button "Sim" at bounding box center [464, 218] width 37 height 22
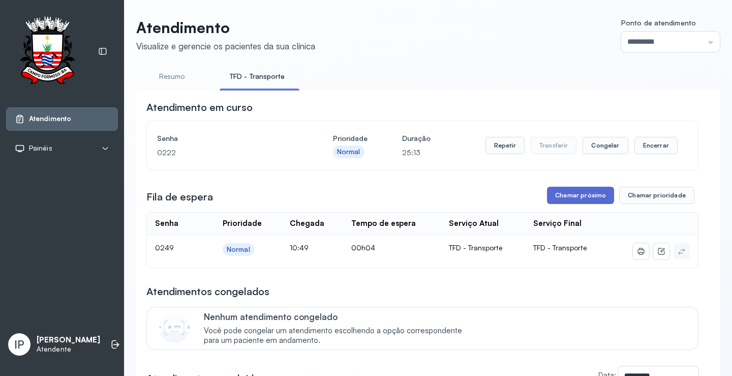
click at [593, 198] on button "Chamar próximo" at bounding box center [580, 195] width 67 height 17
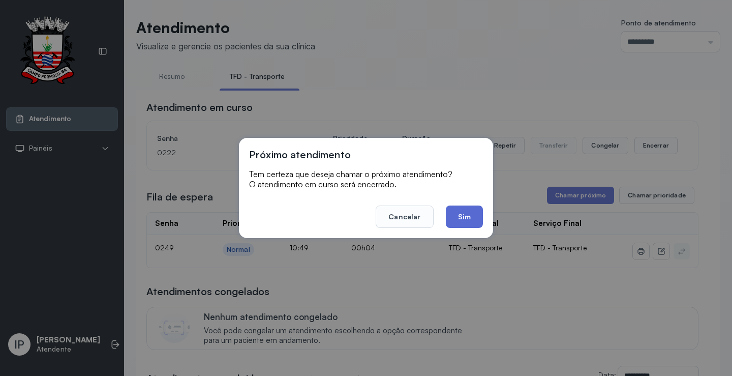
click at [454, 220] on button "Sim" at bounding box center [464, 216] width 37 height 22
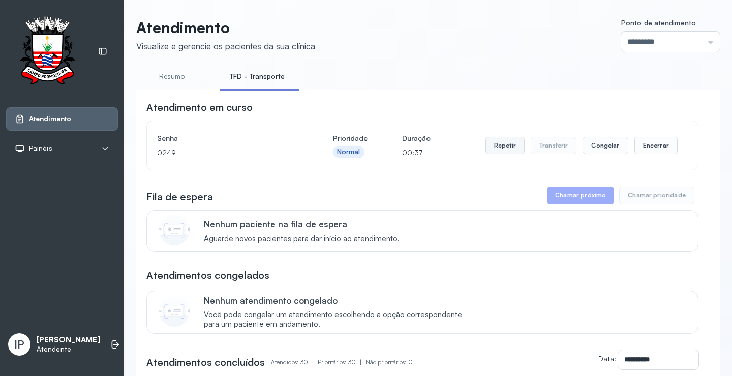
click at [487, 152] on button "Repetir" at bounding box center [504, 145] width 39 height 17
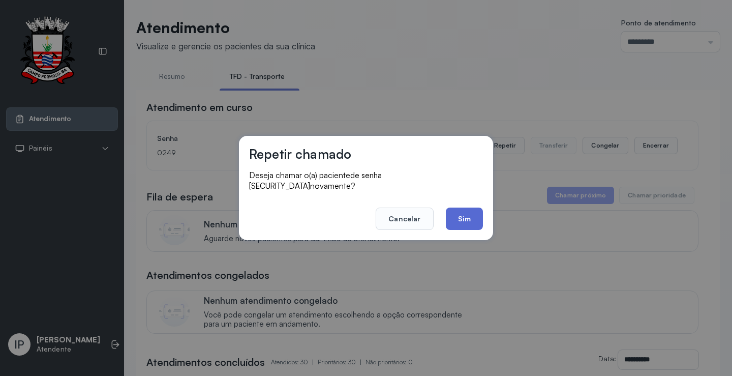
click at [470, 219] on button "Sim" at bounding box center [464, 218] width 37 height 22
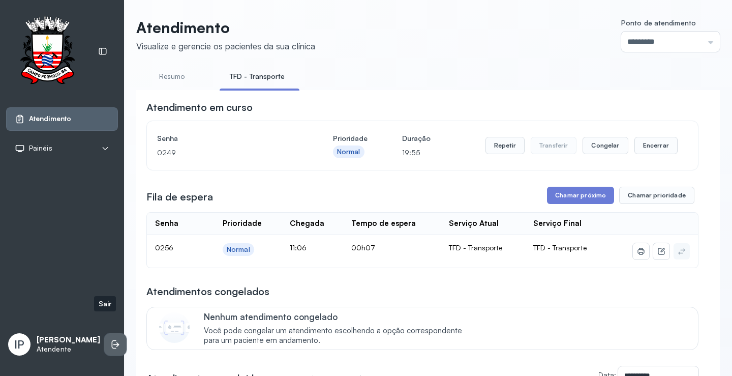
click at [110, 339] on icon at bounding box center [115, 344] width 10 height 10
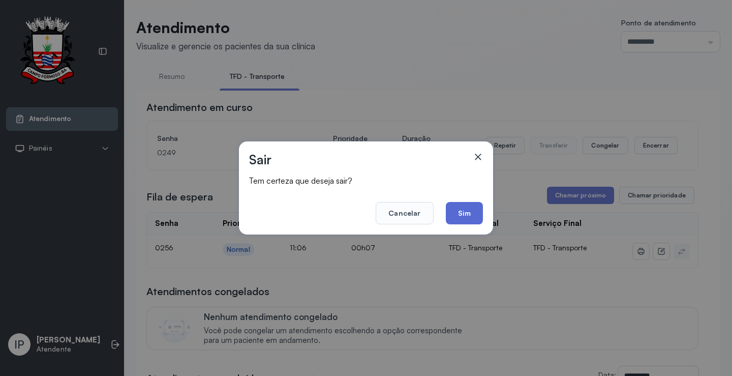
click at [466, 213] on button "Sim" at bounding box center [464, 213] width 37 height 22
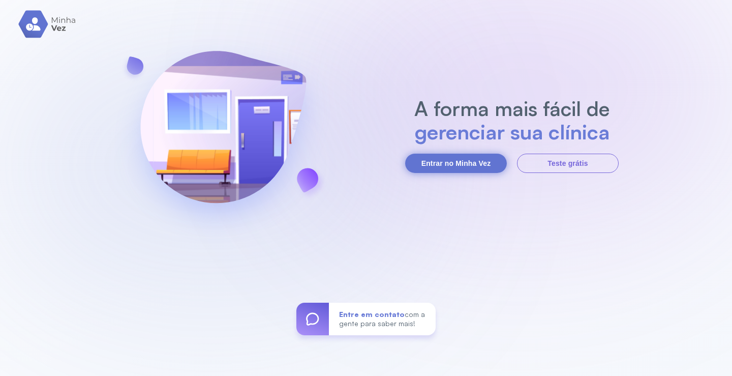
click at [456, 163] on button "Entrar no Minha Vez" at bounding box center [456, 162] width 102 height 19
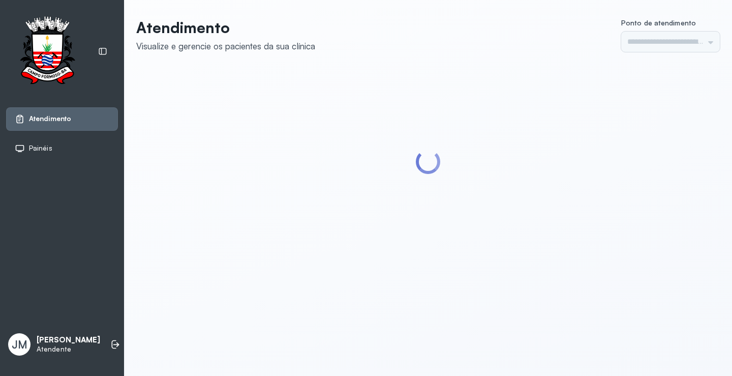
type input "*********"
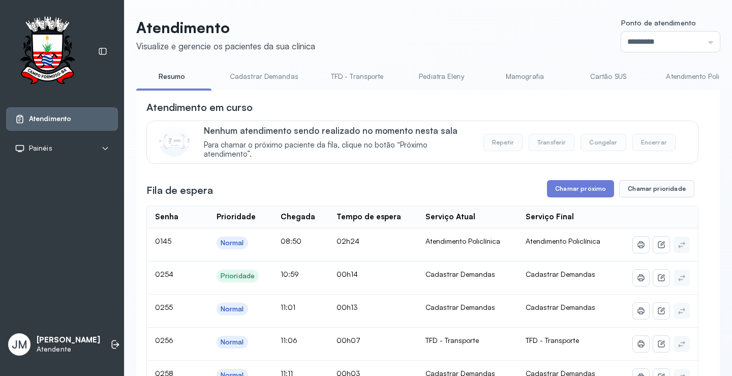
click at [364, 76] on link "TFD - Transporte" at bounding box center [357, 76] width 73 height 17
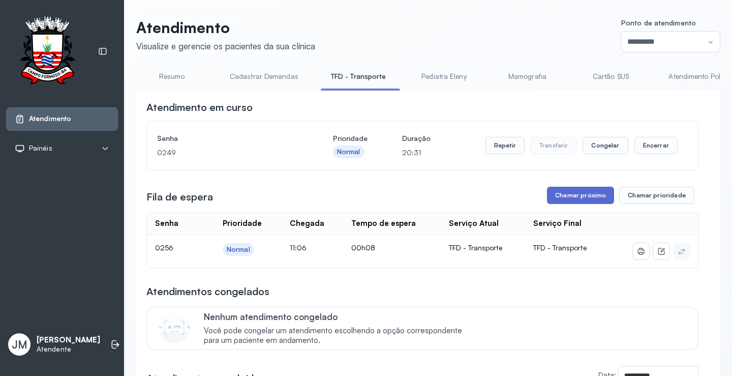
click at [577, 198] on button "Chamar próximo" at bounding box center [580, 195] width 67 height 17
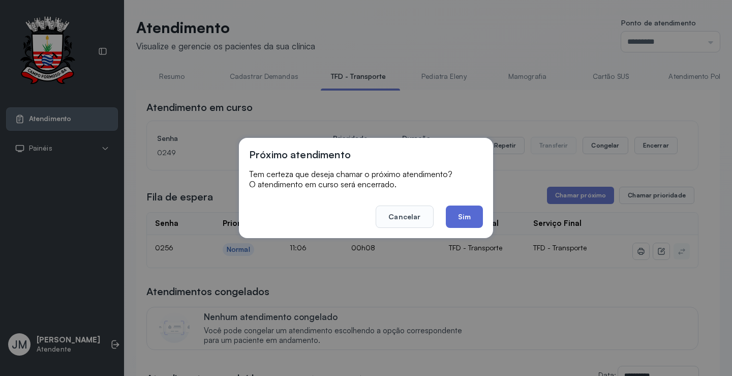
click at [461, 216] on button "Sim" at bounding box center [464, 216] width 37 height 22
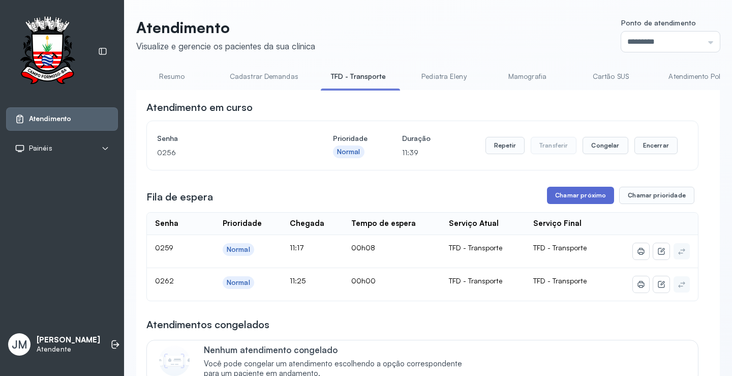
click at [578, 198] on button "Chamar próximo" at bounding box center [580, 195] width 67 height 17
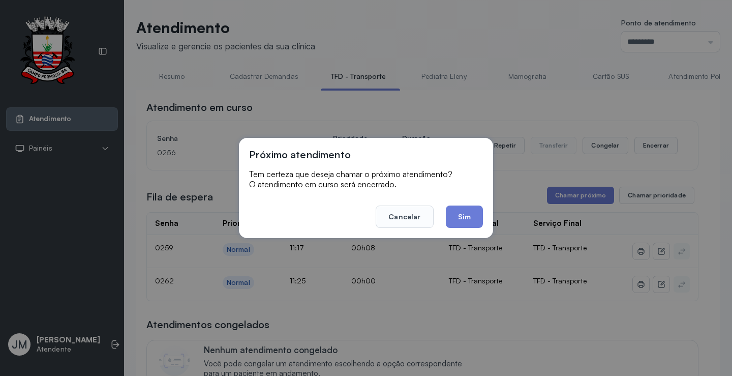
click at [469, 211] on button "Sim" at bounding box center [464, 216] width 37 height 22
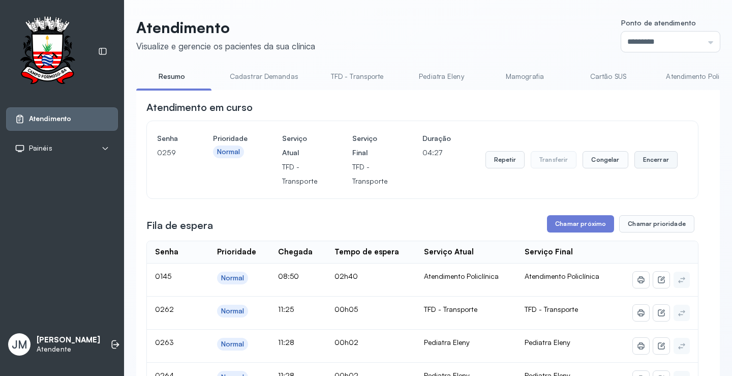
click at [660, 162] on button "Encerrar" at bounding box center [655, 159] width 43 height 17
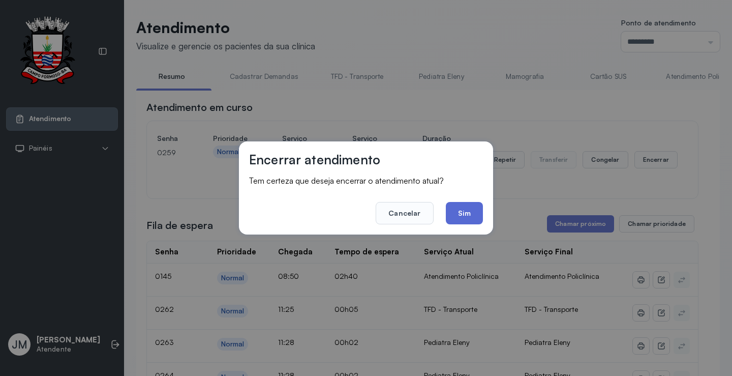
click at [458, 205] on button "Sim" at bounding box center [464, 213] width 37 height 22
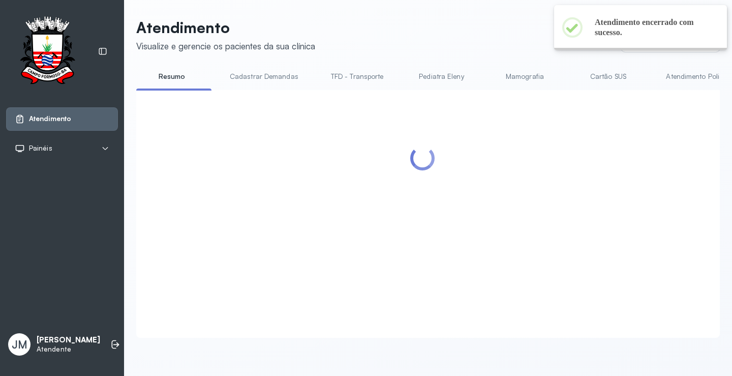
click at [357, 81] on link "TFD - Transporte" at bounding box center [357, 76] width 73 height 17
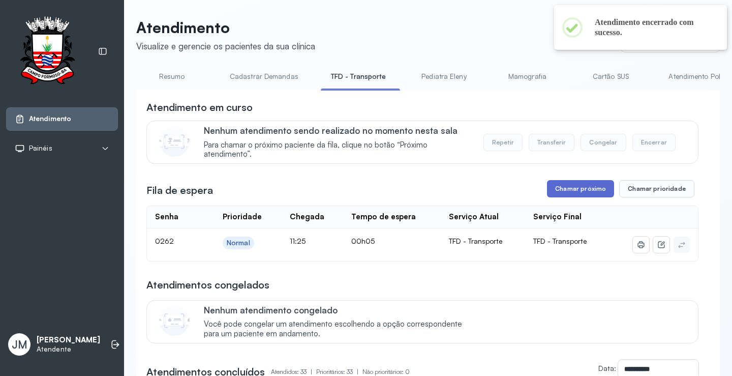
click at [574, 186] on button "Chamar próximo" at bounding box center [580, 188] width 67 height 17
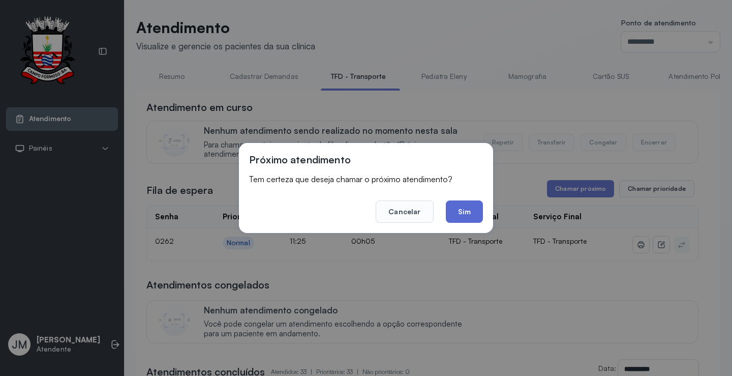
click at [460, 207] on button "Sim" at bounding box center [464, 211] width 37 height 22
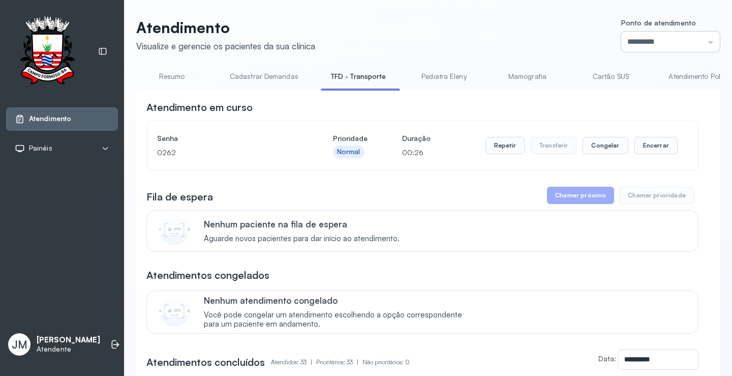
click at [702, 37] on input "*********" at bounding box center [670, 42] width 99 height 20
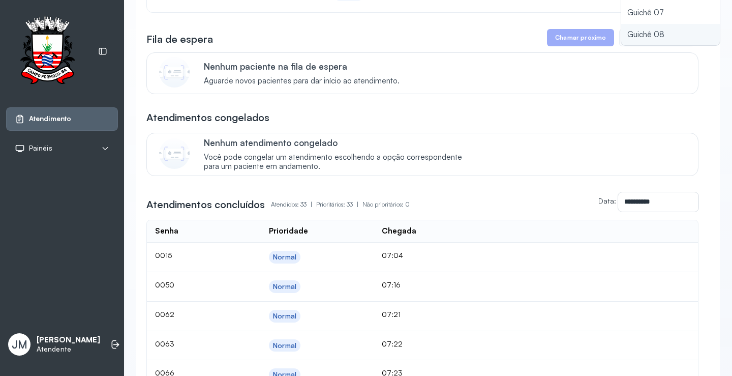
scroll to position [102, 0]
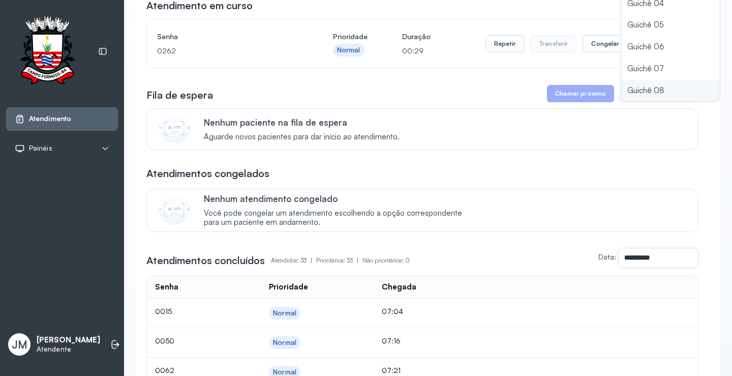
type input "*********"
click at [654, 41] on button "Encerrar" at bounding box center [655, 43] width 43 height 17
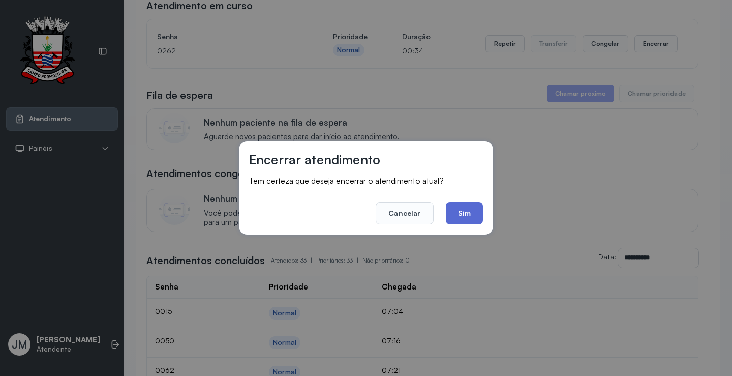
click at [476, 215] on button "Sim" at bounding box center [464, 213] width 37 height 22
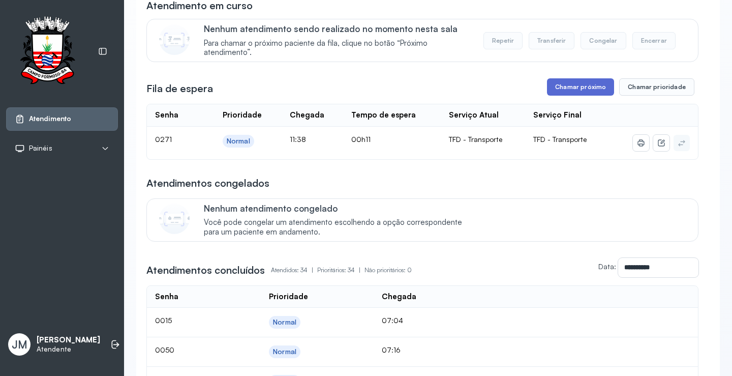
click at [581, 83] on button "Chamar próximo" at bounding box center [580, 86] width 67 height 17
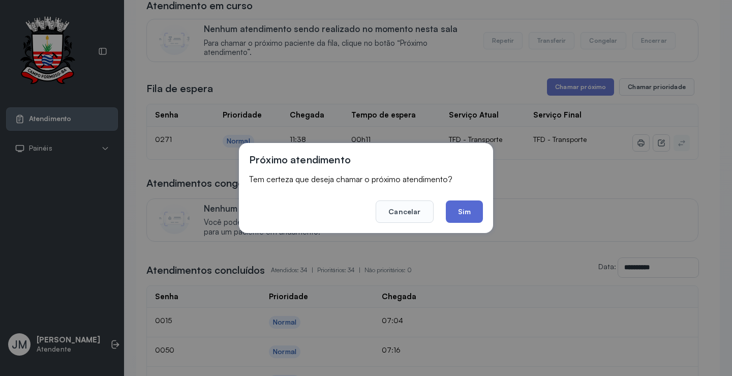
click at [473, 209] on button "Sim" at bounding box center [464, 211] width 37 height 22
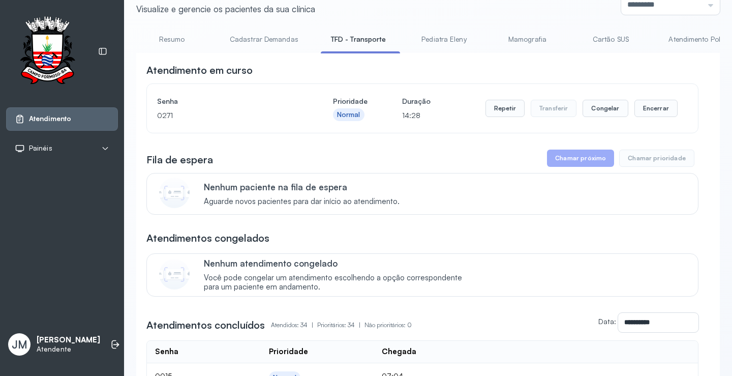
scroll to position [0, 0]
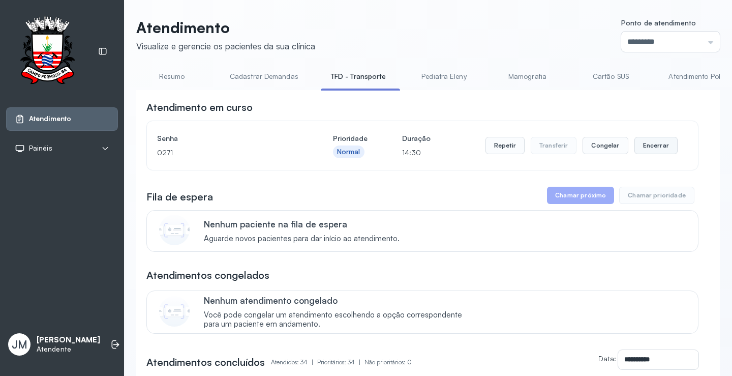
click at [657, 144] on button "Encerrar" at bounding box center [655, 145] width 43 height 17
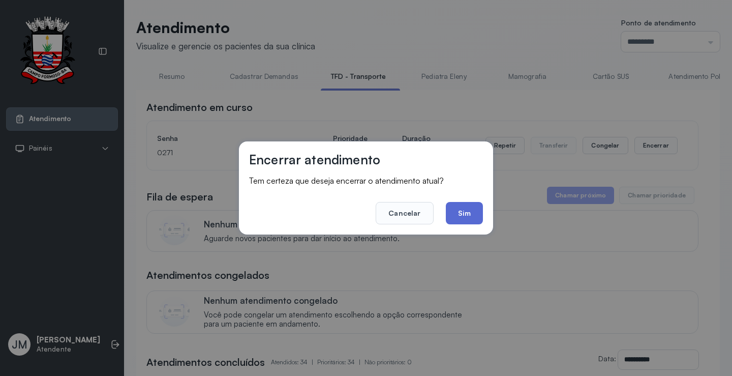
drag, startPoint x: 458, startPoint y: 209, endPoint x: 431, endPoint y: 209, distance: 26.9
click at [457, 209] on button "Sim" at bounding box center [464, 213] width 37 height 22
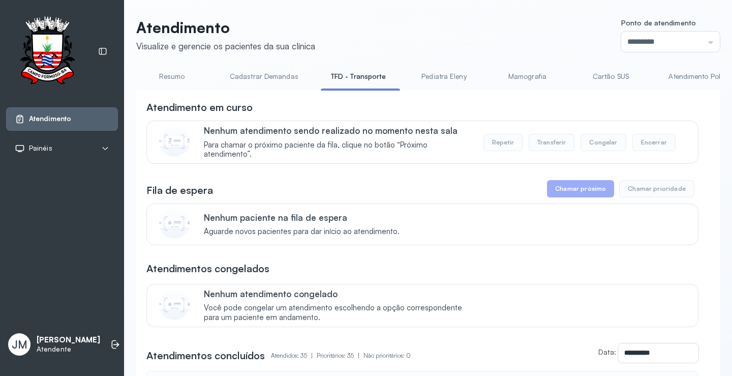
click at [334, 103] on div "Atendimento em curso" at bounding box center [422, 107] width 552 height 14
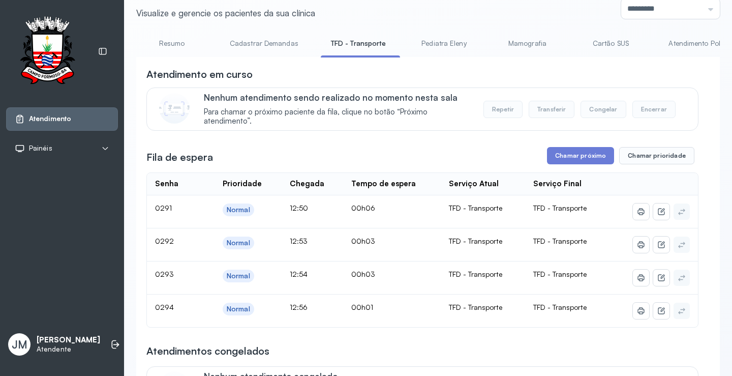
scroll to position [51, 0]
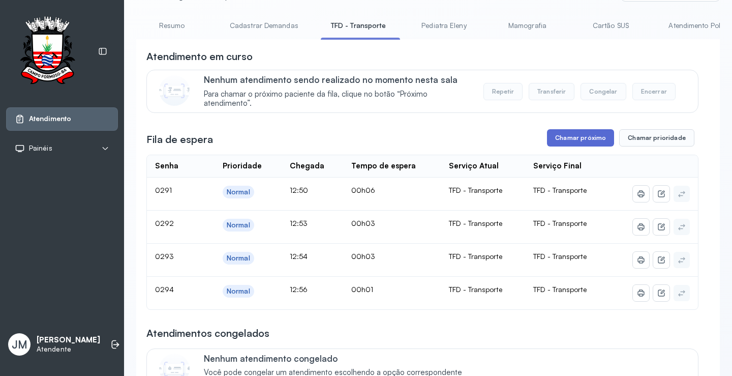
click at [585, 135] on button "Chamar próximo" at bounding box center [580, 137] width 67 height 17
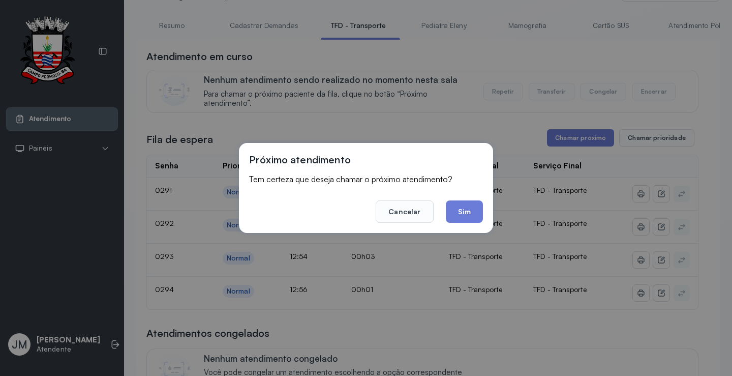
drag, startPoint x: 471, startPoint y: 206, endPoint x: 467, endPoint y: 190, distance: 16.4
click at [471, 195] on footer "Cancelar Sim" at bounding box center [366, 204] width 234 height 37
click at [457, 208] on button "Sim" at bounding box center [464, 211] width 37 height 22
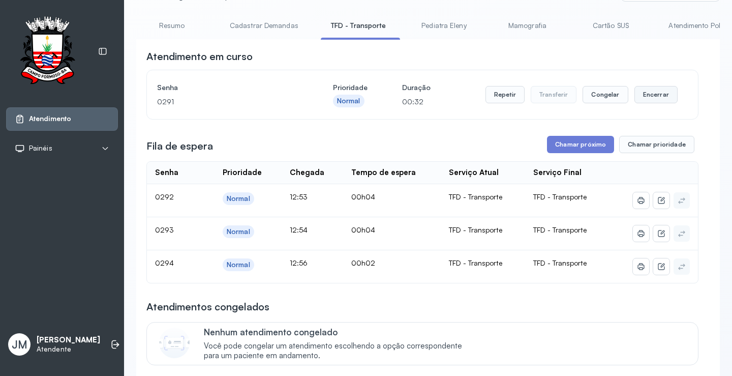
click at [657, 98] on button "Encerrar" at bounding box center [655, 94] width 43 height 17
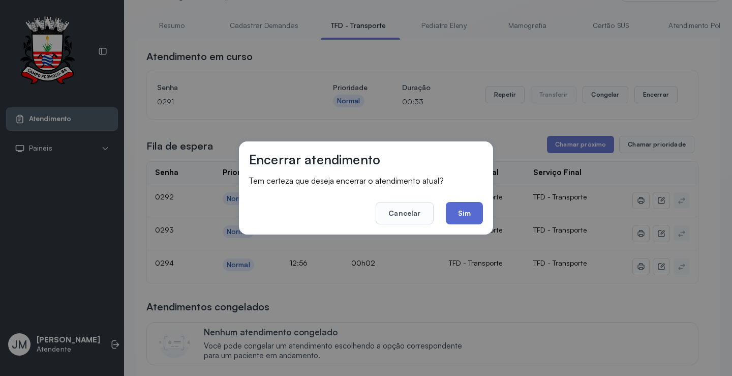
click at [459, 202] on footer "Cancelar Sim" at bounding box center [366, 206] width 234 height 37
click at [469, 210] on button "Sim" at bounding box center [464, 213] width 37 height 22
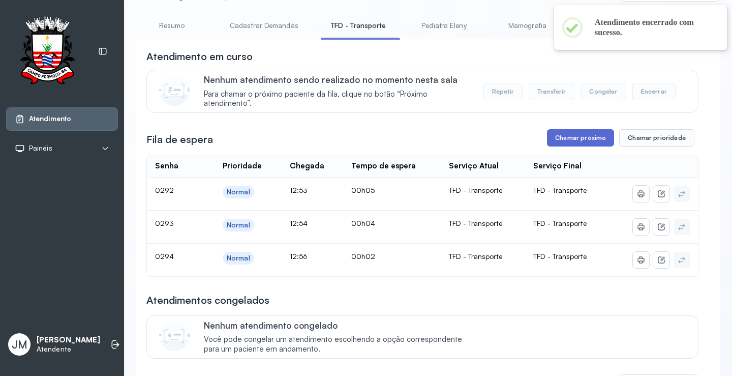
click at [561, 136] on button "Chamar próximo" at bounding box center [580, 137] width 67 height 17
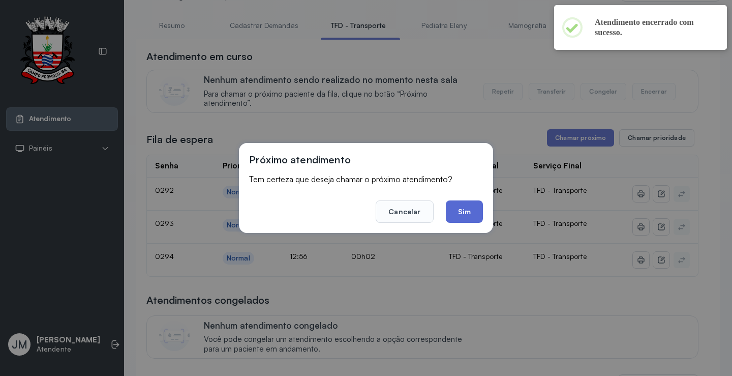
click at [467, 206] on button "Sim" at bounding box center [464, 211] width 37 height 22
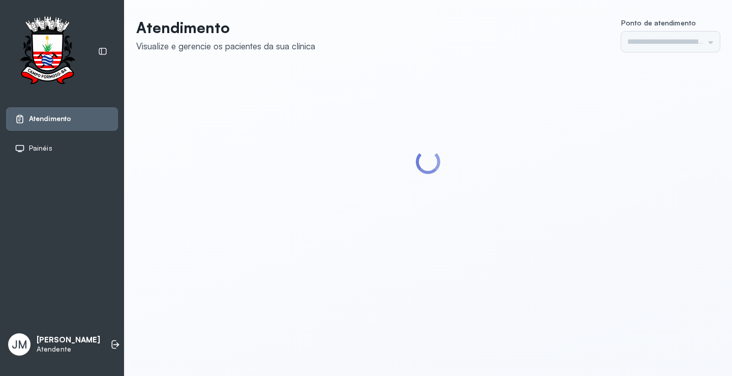
type input "*********"
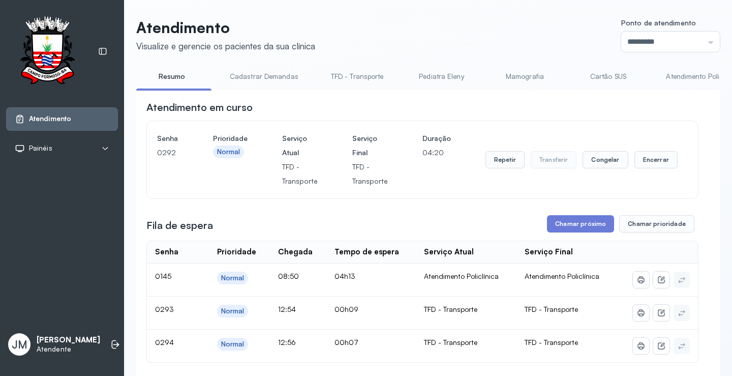
click at [349, 73] on link "TFD - Transporte" at bounding box center [357, 76] width 73 height 17
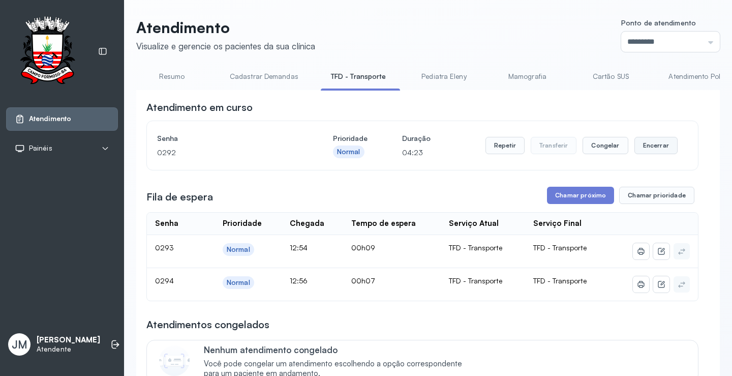
click at [652, 147] on button "Encerrar" at bounding box center [655, 145] width 43 height 17
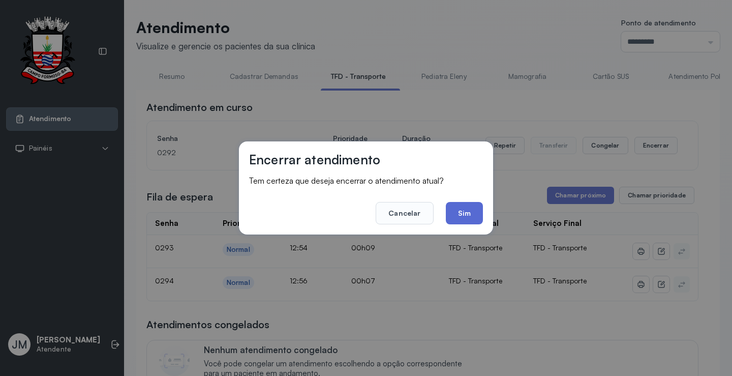
click at [469, 213] on button "Sim" at bounding box center [464, 213] width 37 height 22
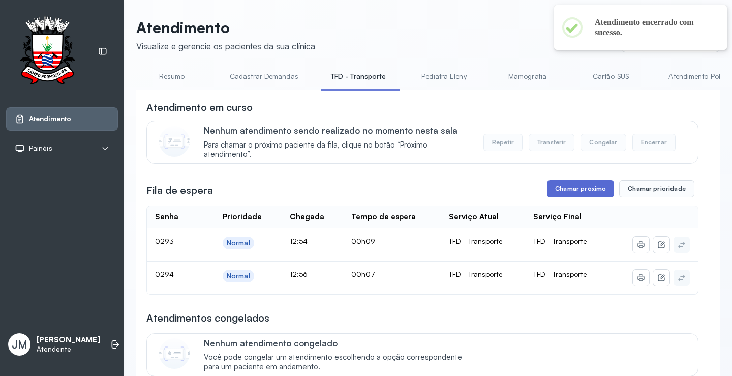
click at [572, 192] on button "Chamar próximo" at bounding box center [580, 188] width 67 height 17
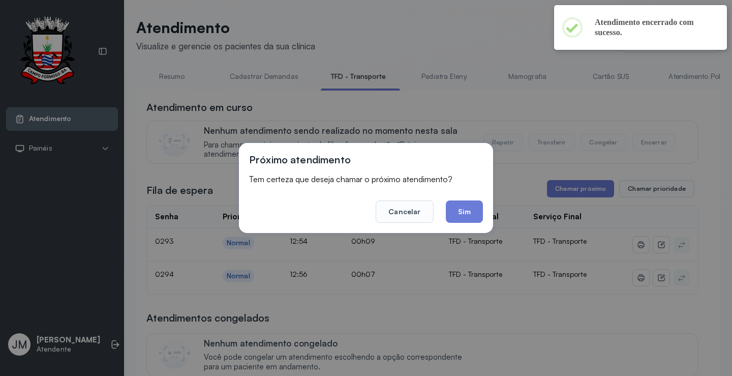
drag, startPoint x: 459, startPoint y: 211, endPoint x: 457, endPoint y: 203, distance: 8.3
click at [459, 209] on button "Sim" at bounding box center [464, 211] width 37 height 22
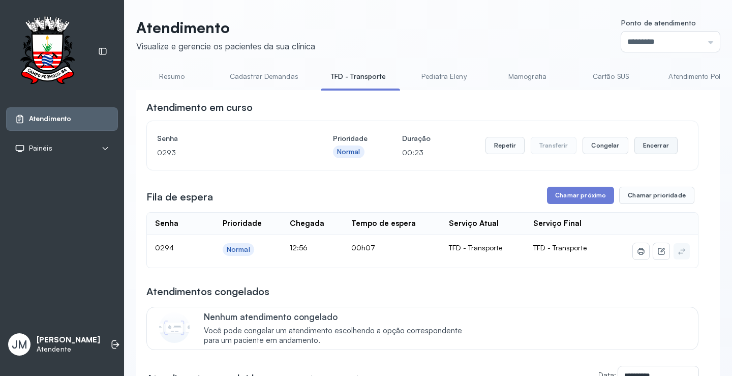
click at [642, 146] on button "Encerrar" at bounding box center [655, 145] width 43 height 17
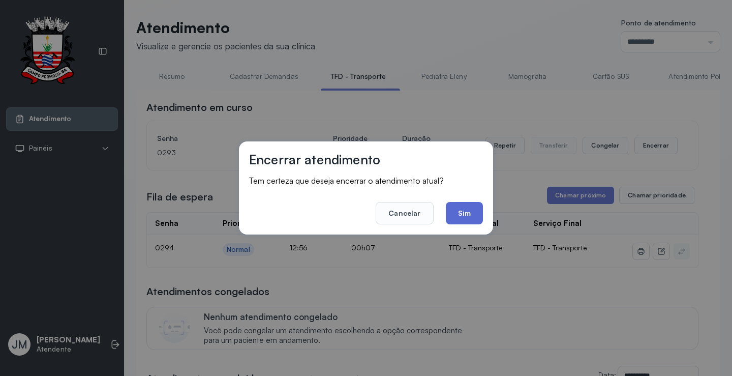
click at [469, 213] on button "Sim" at bounding box center [464, 213] width 37 height 22
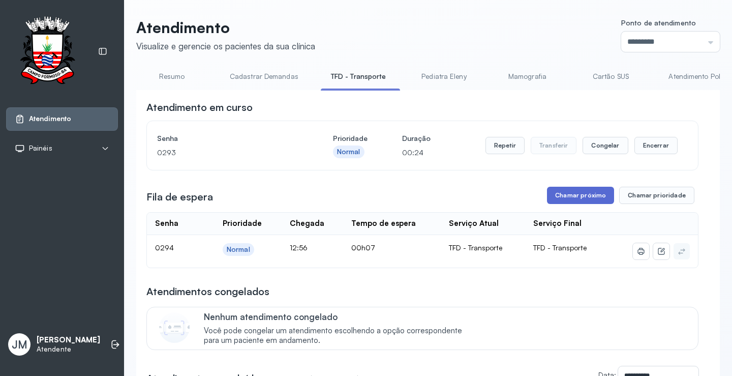
click at [576, 196] on button "Chamar próximo" at bounding box center [580, 195] width 67 height 17
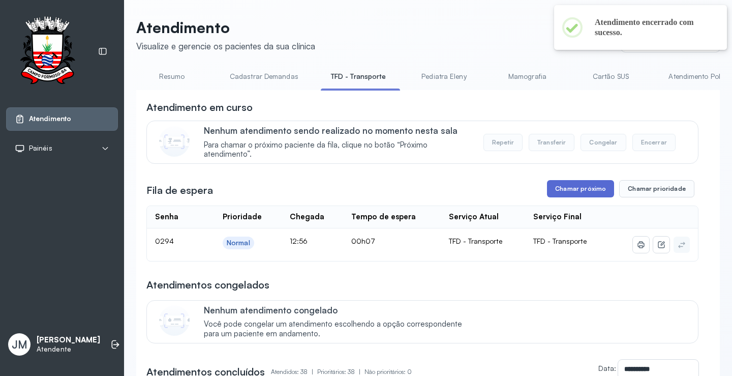
click at [580, 188] on button "Chamar próximo" at bounding box center [580, 188] width 67 height 17
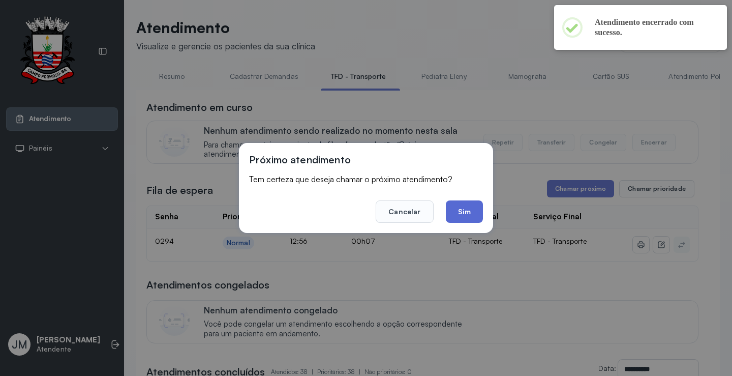
click at [465, 211] on button "Sim" at bounding box center [464, 211] width 37 height 22
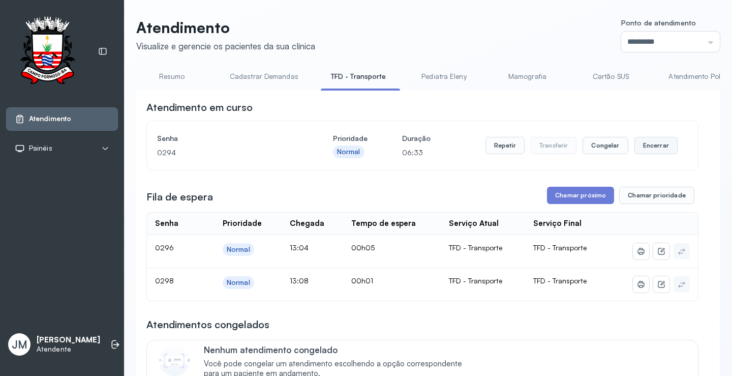
click at [648, 148] on button "Encerrar" at bounding box center [655, 145] width 43 height 17
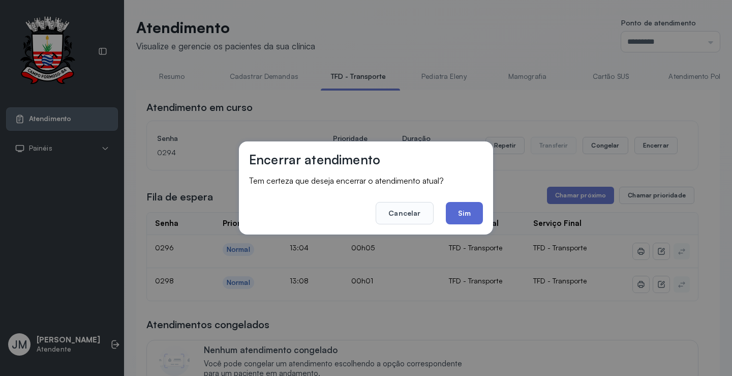
click at [467, 207] on button "Sim" at bounding box center [464, 213] width 37 height 22
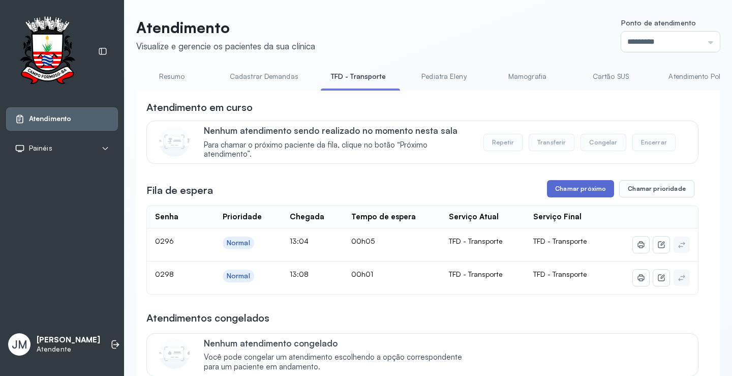
click at [579, 187] on button "Chamar próximo" at bounding box center [580, 188] width 67 height 17
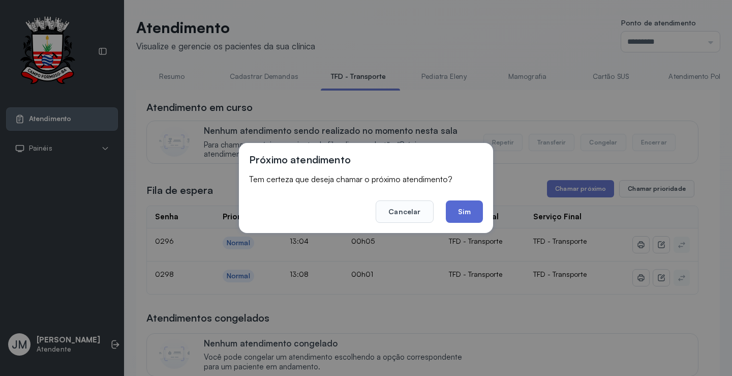
click at [462, 214] on button "Sim" at bounding box center [464, 211] width 37 height 22
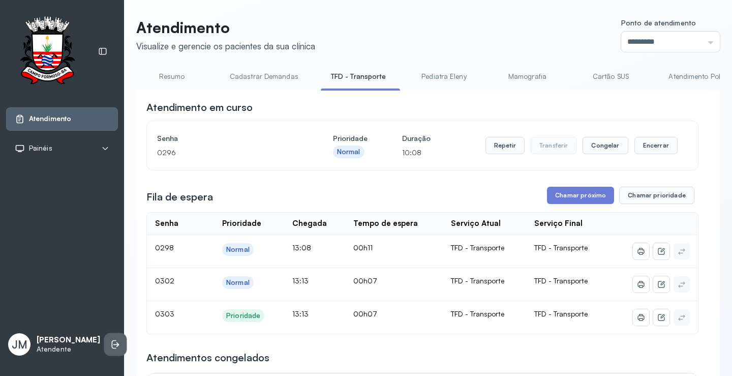
click at [110, 344] on icon at bounding box center [115, 344] width 10 height 10
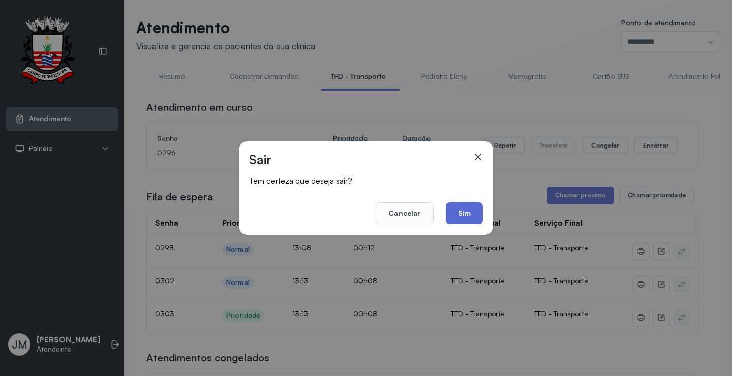
click at [475, 209] on button "Sim" at bounding box center [464, 213] width 37 height 22
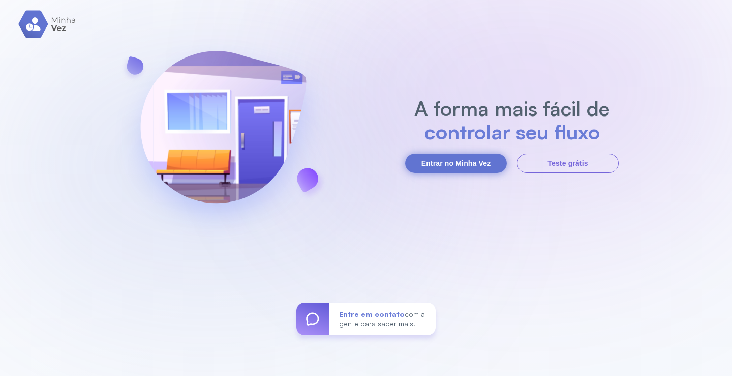
click at [438, 159] on button "Entrar no Minha Vez" at bounding box center [456, 162] width 102 height 19
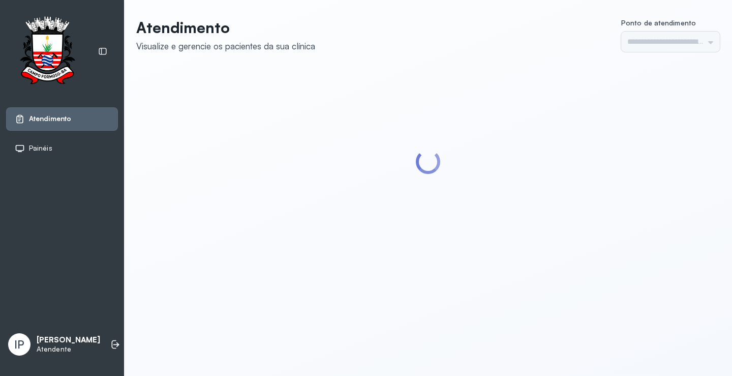
type input "*********"
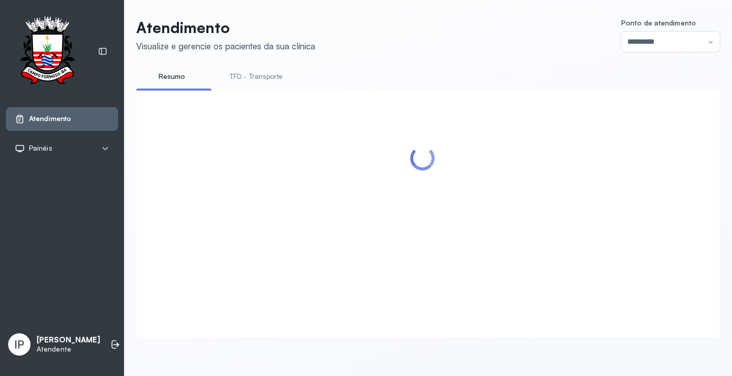
click at [273, 73] on link "TFD - Transporte" at bounding box center [256, 76] width 73 height 17
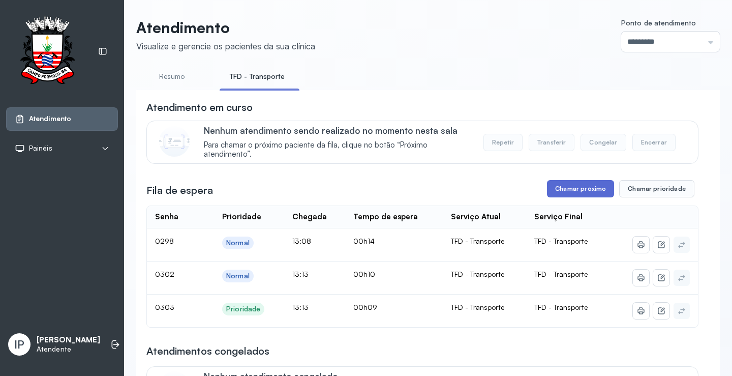
drag, startPoint x: 585, startPoint y: 179, endPoint x: 584, endPoint y: 200, distance: 20.8
drag, startPoint x: 584, startPoint y: 200, endPoint x: 579, endPoint y: 198, distance: 5.3
click at [571, 197] on button "Chamar próximo" at bounding box center [580, 188] width 67 height 17
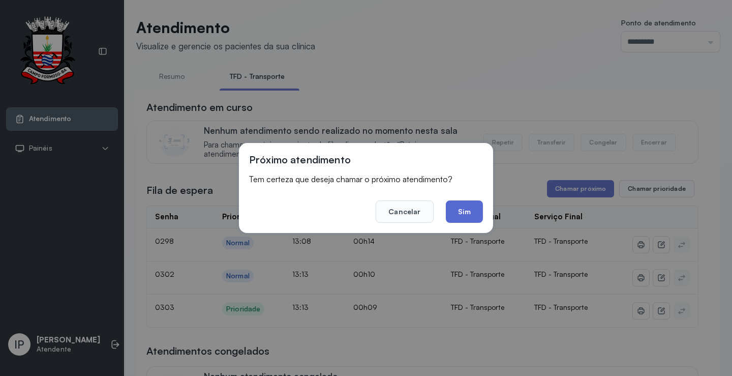
click at [456, 208] on button "Sim" at bounding box center [464, 211] width 37 height 22
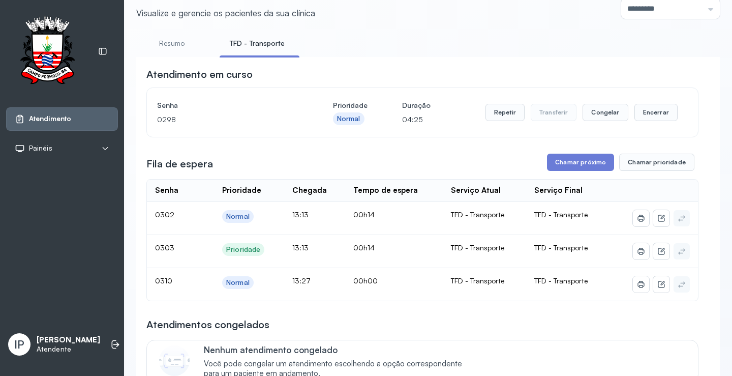
scroll to position [51, 0]
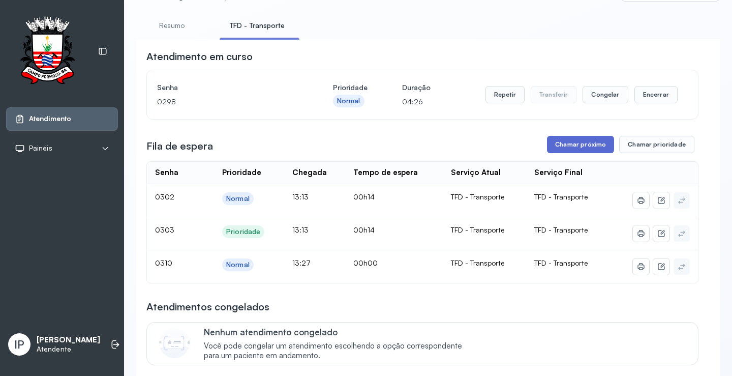
click at [552, 142] on button "Chamar próximo" at bounding box center [580, 144] width 67 height 17
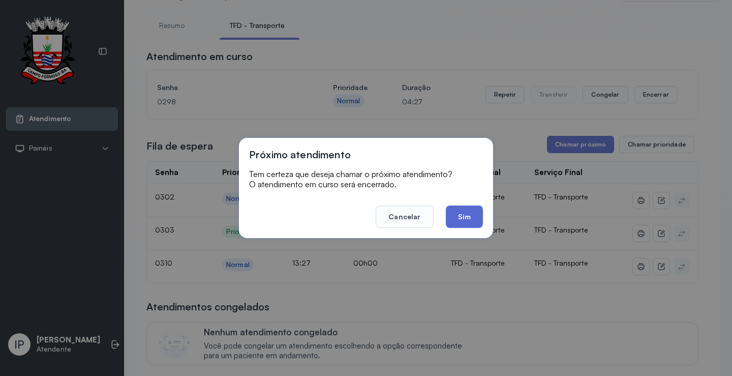
click at [468, 213] on button "Sim" at bounding box center [464, 216] width 37 height 22
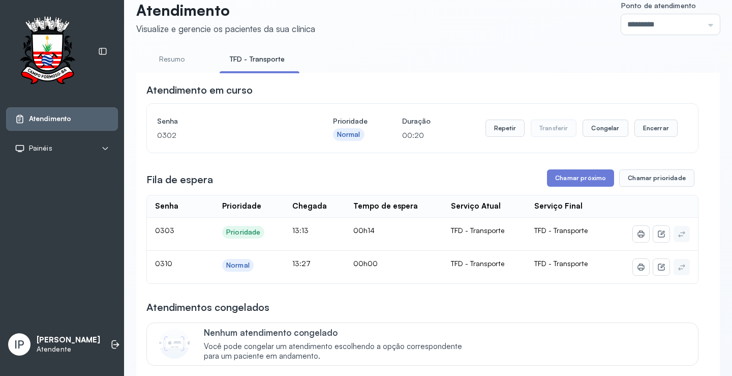
scroll to position [0, 0]
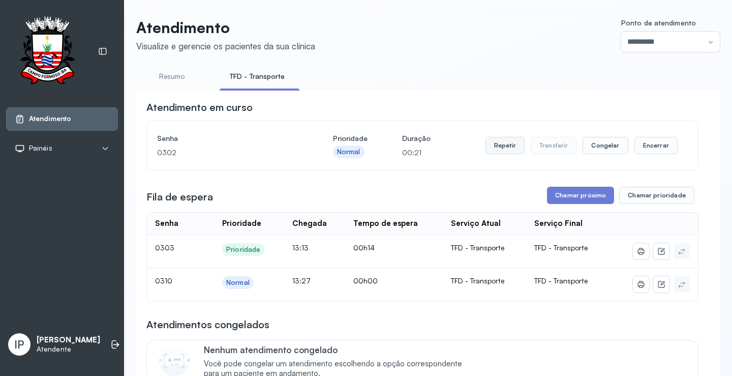
click at [501, 146] on button "Repetir" at bounding box center [504, 145] width 39 height 17
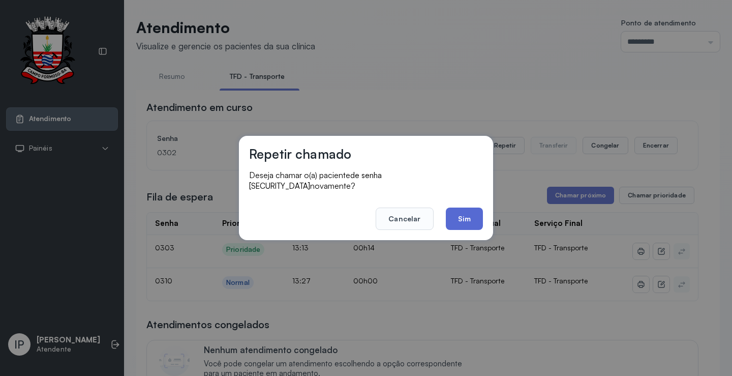
click at [470, 214] on button "Sim" at bounding box center [464, 218] width 37 height 22
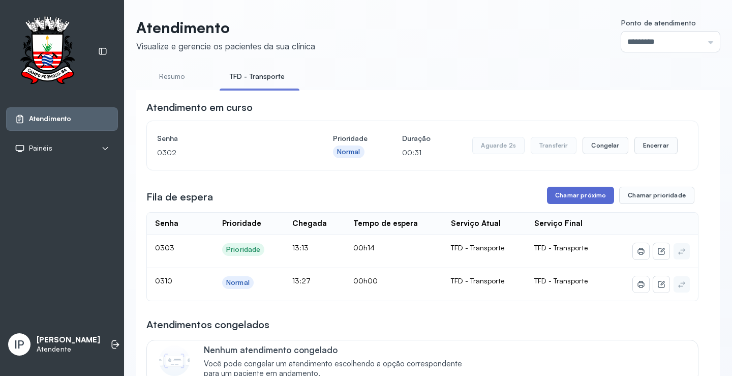
click at [574, 192] on button "Chamar próximo" at bounding box center [580, 195] width 67 height 17
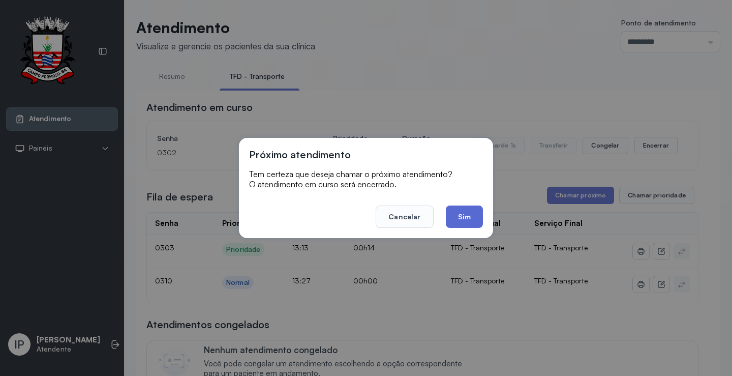
click at [477, 222] on button "Sim" at bounding box center [464, 216] width 37 height 22
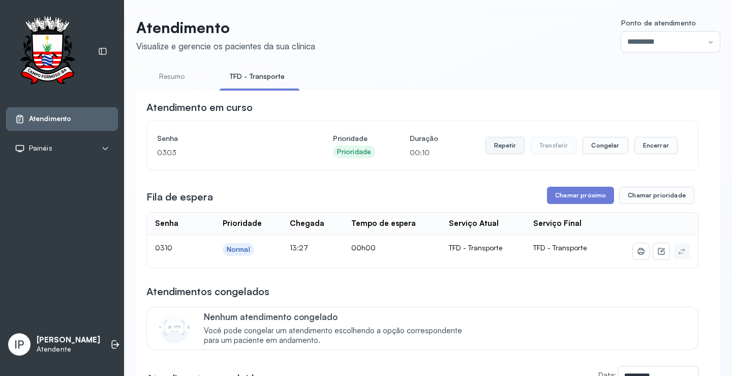
click at [501, 142] on button "Repetir" at bounding box center [504, 145] width 39 height 17
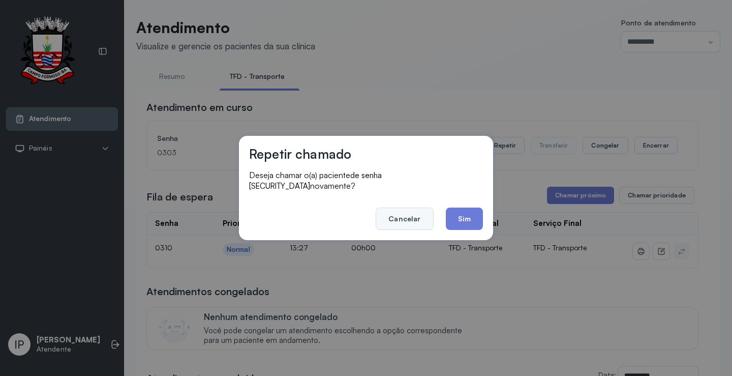
click at [413, 215] on button "Cancelar" at bounding box center [404, 218] width 57 height 22
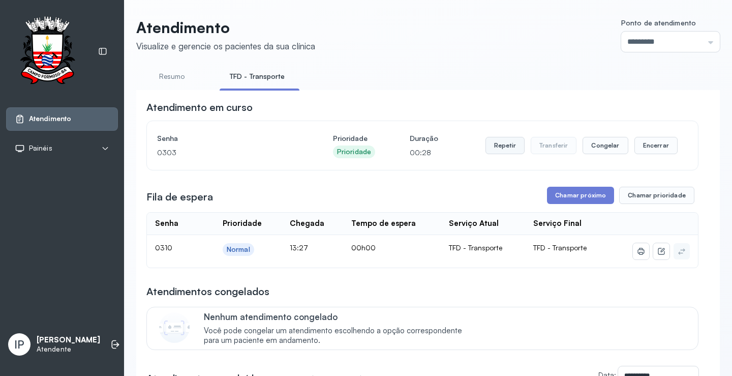
click at [492, 147] on button "Repetir" at bounding box center [504, 145] width 39 height 17
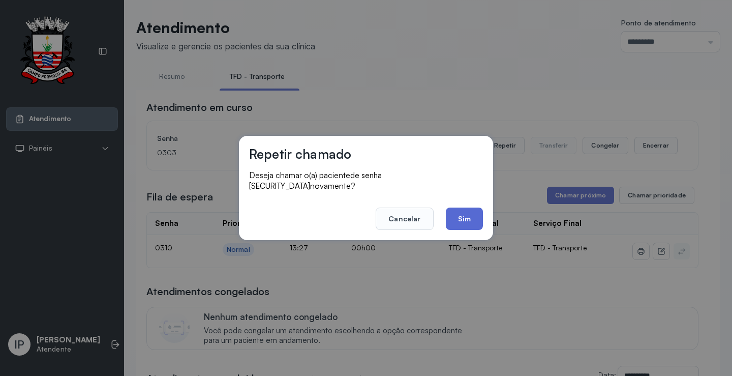
click at [458, 213] on button "Sim" at bounding box center [464, 218] width 37 height 22
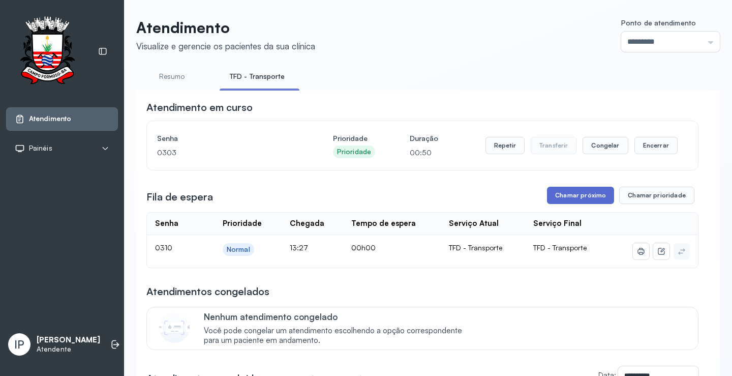
click at [576, 197] on button "Chamar próximo" at bounding box center [580, 195] width 67 height 17
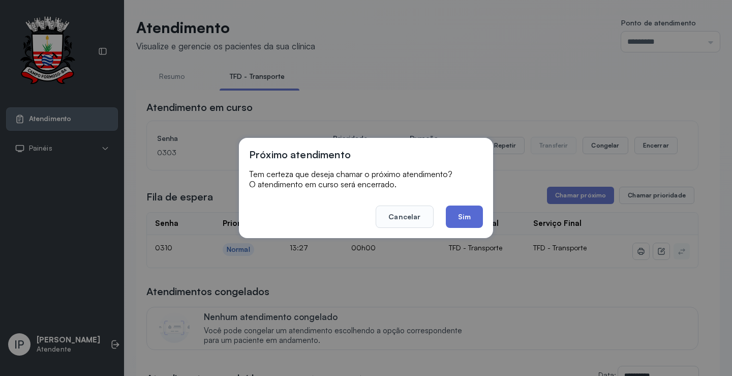
click at [466, 211] on button "Sim" at bounding box center [464, 216] width 37 height 22
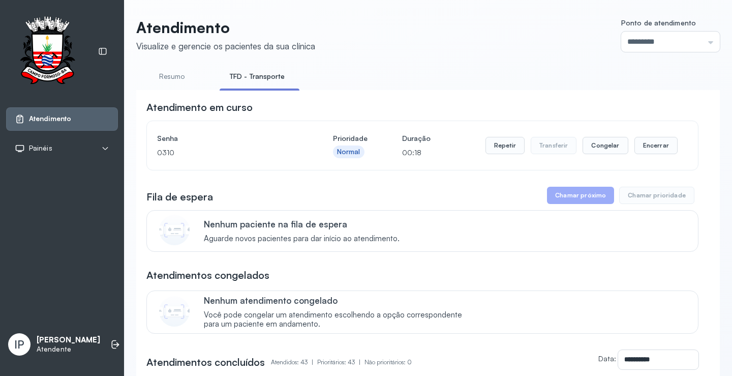
click at [503, 139] on div "Repetir Transferir Congelar Encerrar" at bounding box center [581, 145] width 192 height 28
click at [501, 142] on button "Repetir" at bounding box center [504, 145] width 39 height 17
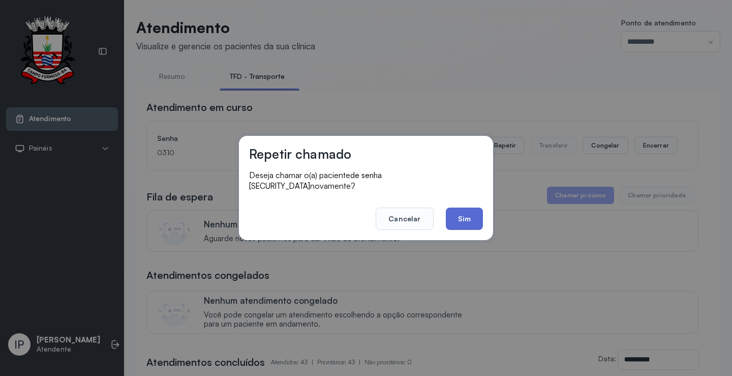
click at [458, 210] on button "Sim" at bounding box center [464, 218] width 37 height 22
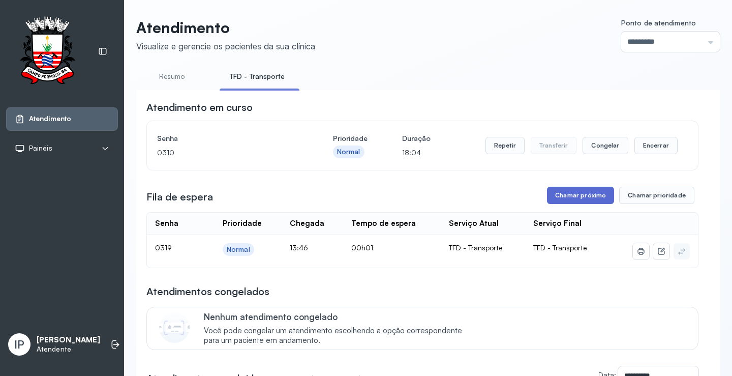
click at [561, 198] on button "Chamar próximo" at bounding box center [580, 195] width 67 height 17
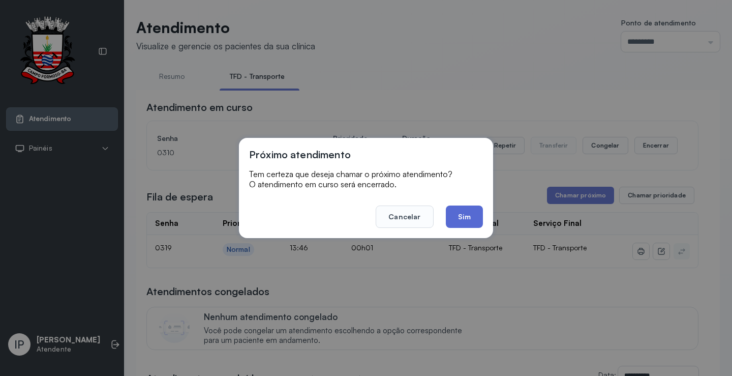
click at [477, 209] on button "Sim" at bounding box center [464, 216] width 37 height 22
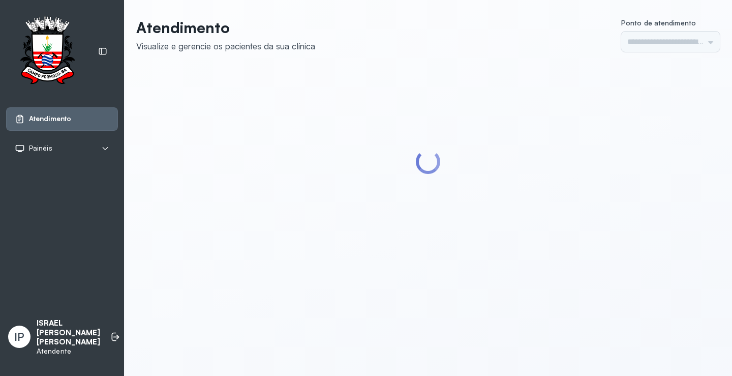
type input "*********"
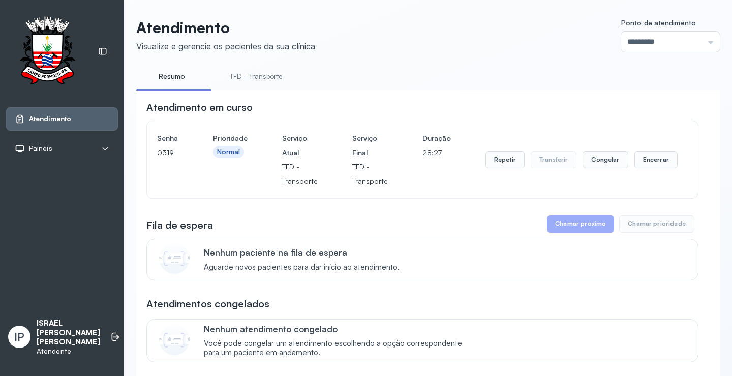
click at [257, 74] on link "TFD - Transporte" at bounding box center [256, 76] width 73 height 17
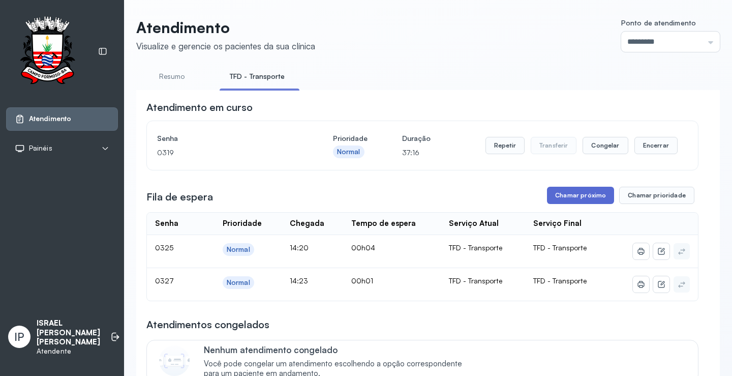
click at [599, 200] on button "Chamar próximo" at bounding box center [580, 195] width 67 height 17
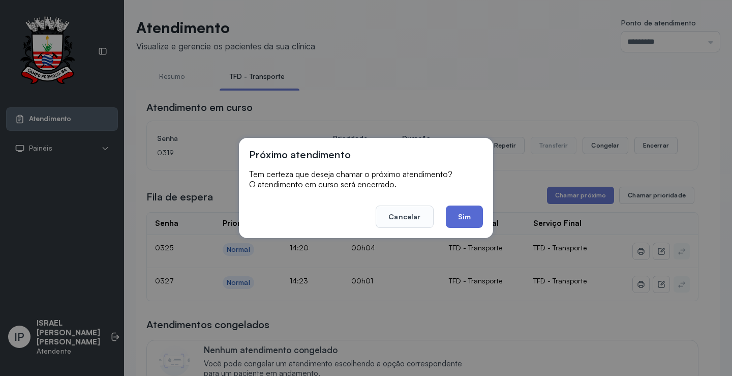
click at [453, 214] on button "Sim" at bounding box center [464, 216] width 37 height 22
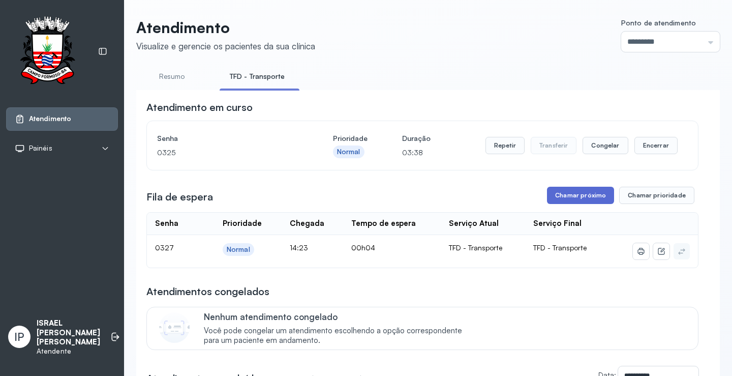
click at [582, 192] on button "Chamar próximo" at bounding box center [580, 195] width 67 height 17
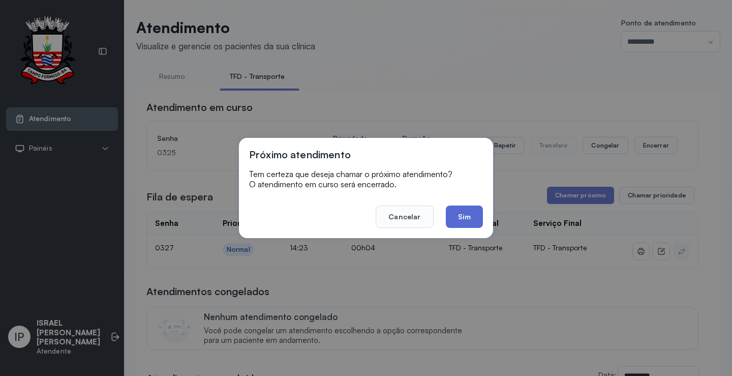
click at [476, 222] on button "Sim" at bounding box center [464, 216] width 37 height 22
